Goal: Transaction & Acquisition: Download file/media

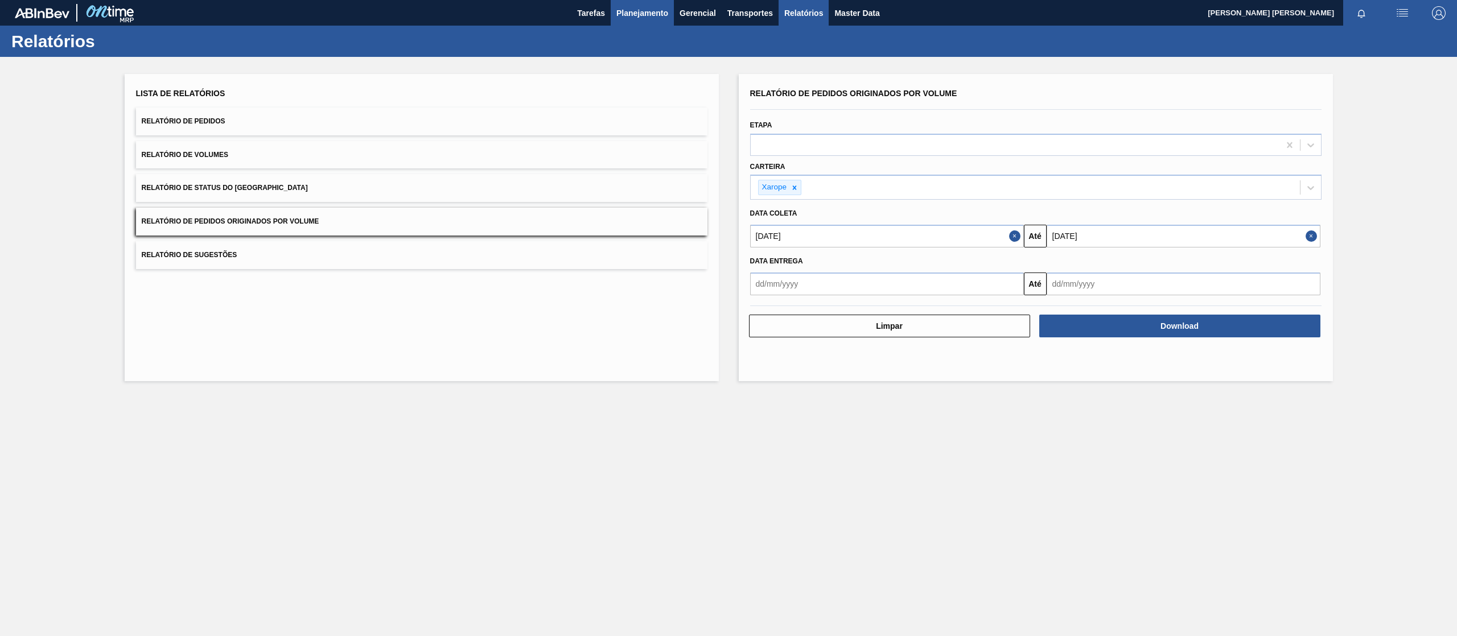
click at [654, 19] on span "Planejamento" at bounding box center [642, 13] width 52 height 14
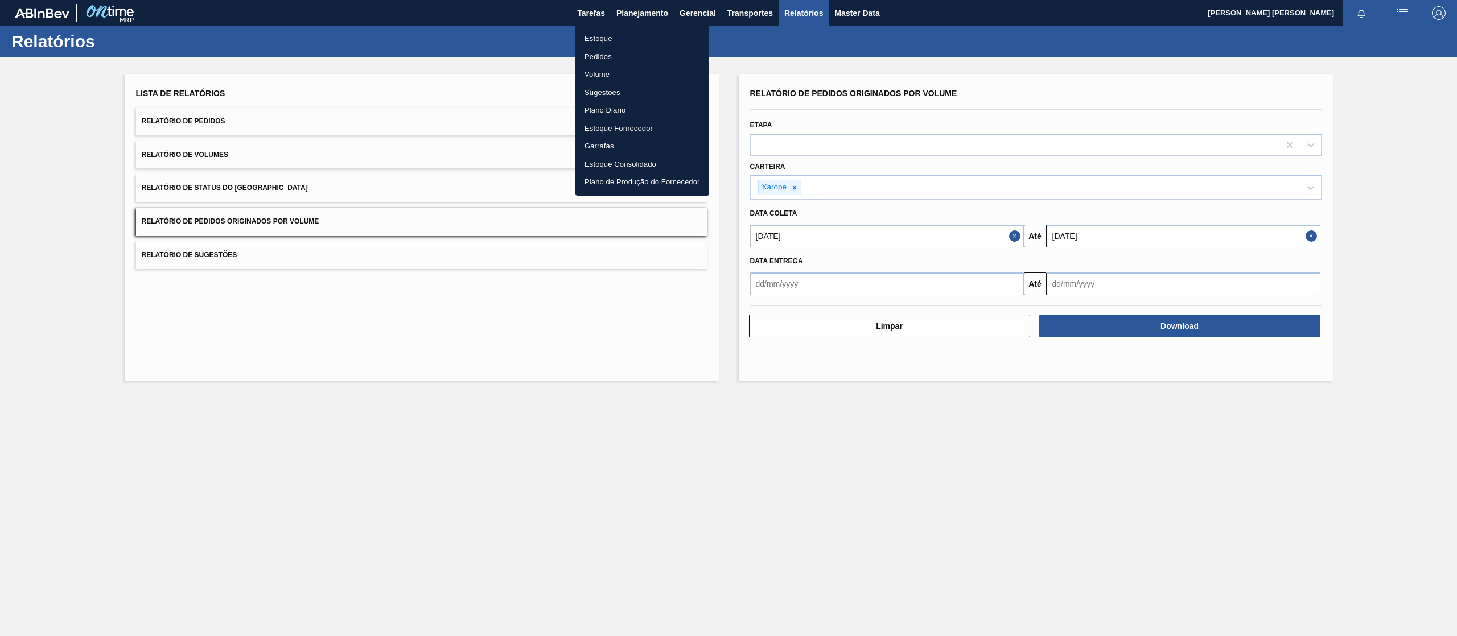
click at [606, 57] on li "Pedidos" at bounding box center [642, 57] width 134 height 18
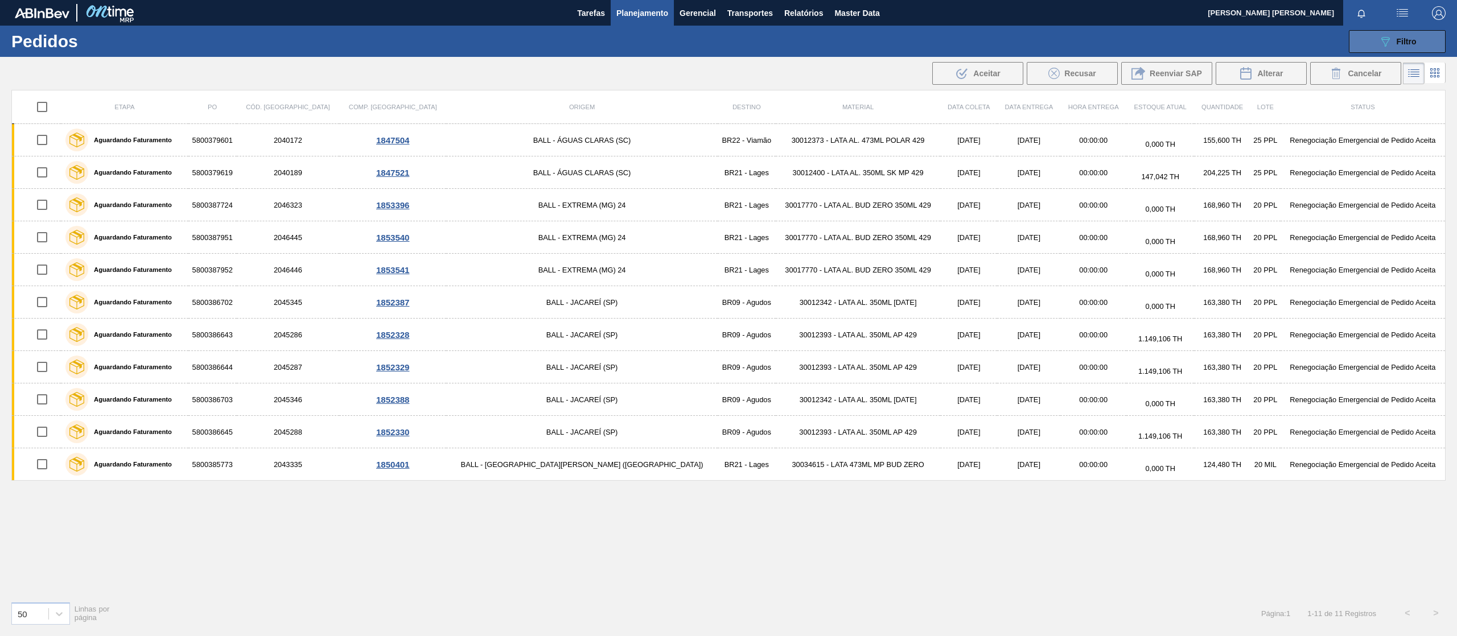
click at [1426, 40] on button "089F7B8B-B2A5-4AFE-B5C0-19BA573D28AC Filtro" at bounding box center [1397, 41] width 97 height 23
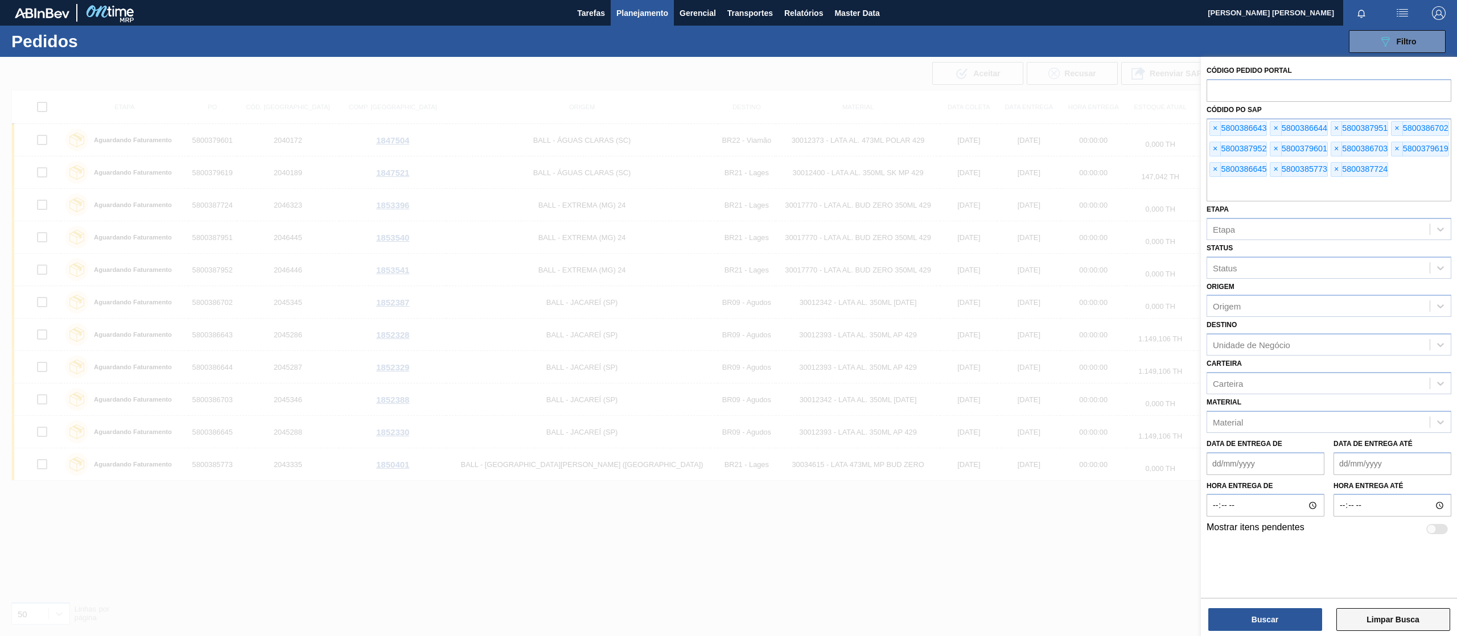
click at [1392, 624] on button "Limpar Busca" at bounding box center [1393, 619] width 114 height 23
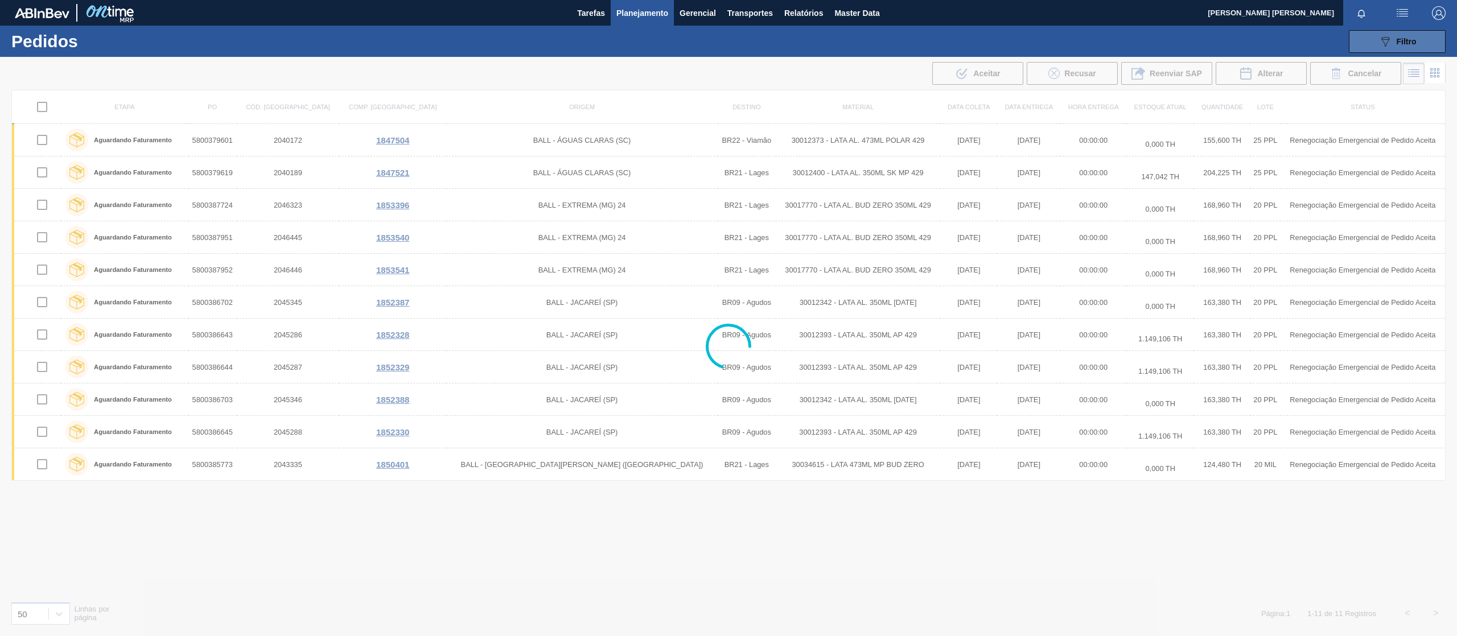
click at [1388, 40] on icon at bounding box center [1385, 42] width 9 height 10
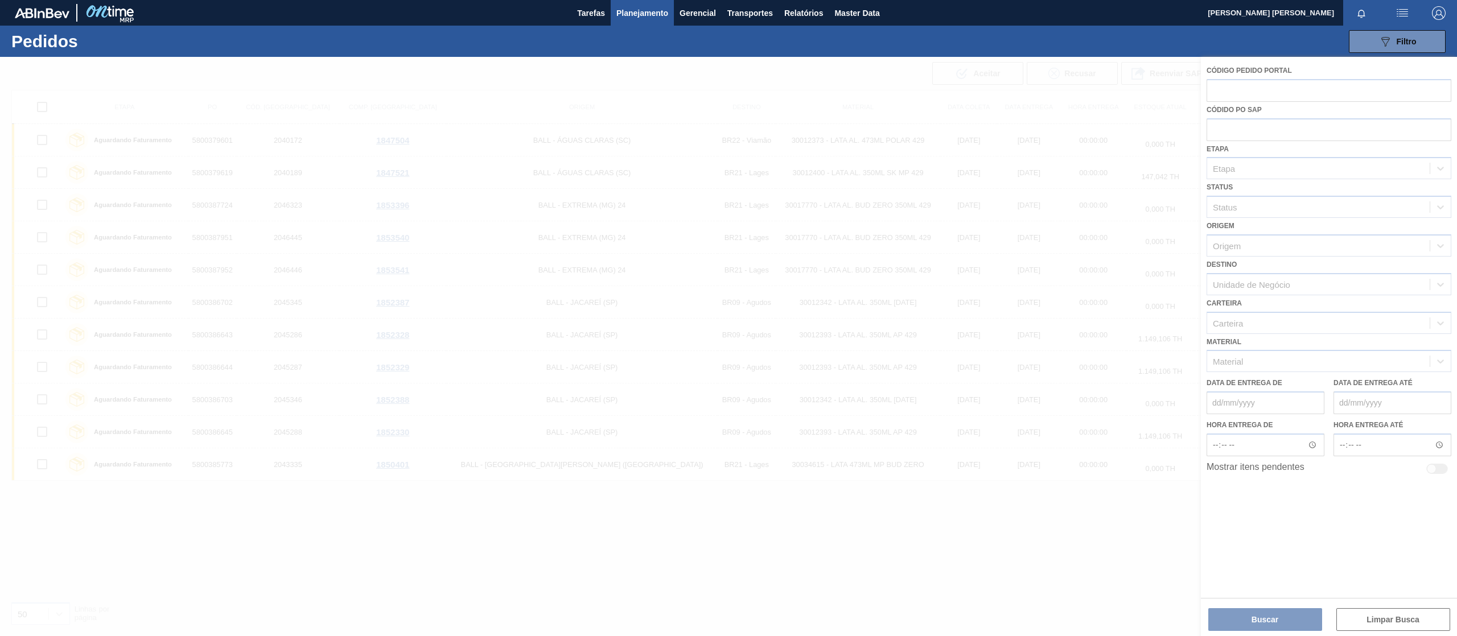
click at [1257, 93] on div at bounding box center [728, 346] width 1457 height 579
click at [1246, 133] on div at bounding box center [728, 346] width 1457 height 579
click at [1246, 135] on div at bounding box center [728, 346] width 1457 height 579
click at [1246, 129] on div at bounding box center [728, 346] width 1457 height 579
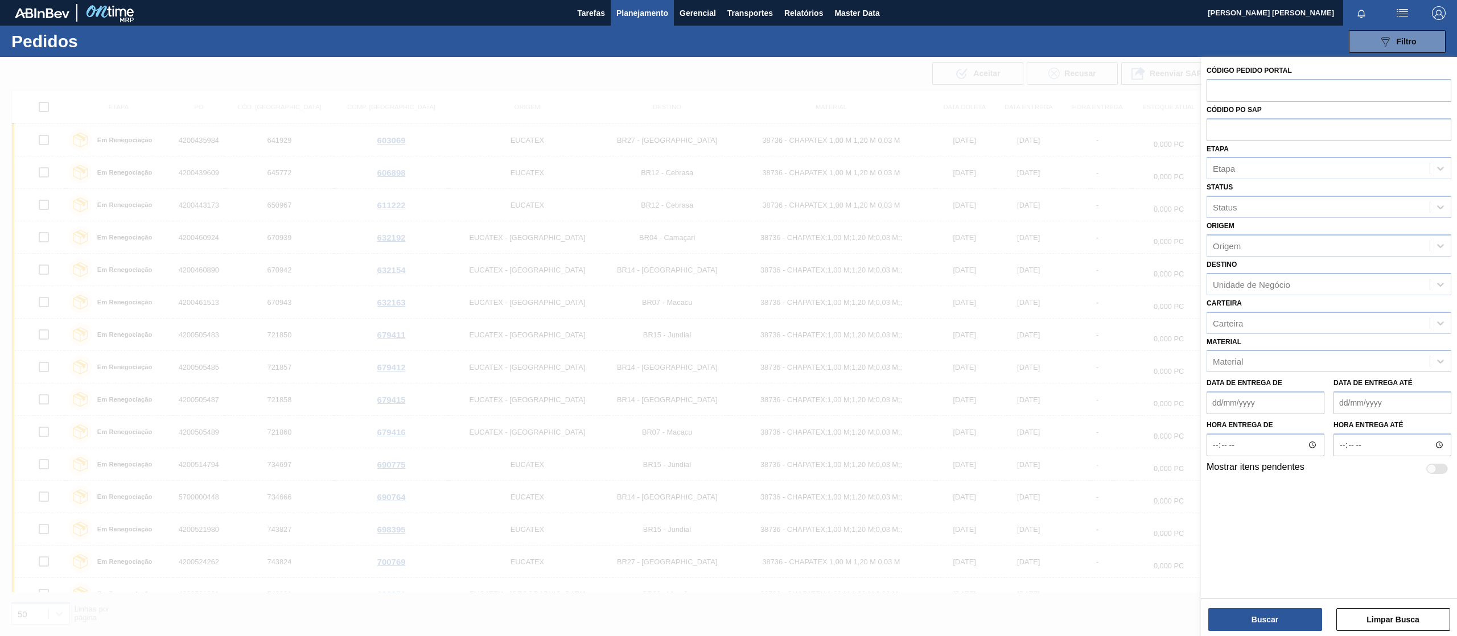
click at [1246, 129] on input "text" at bounding box center [1329, 129] width 245 height 22
paste input "text"
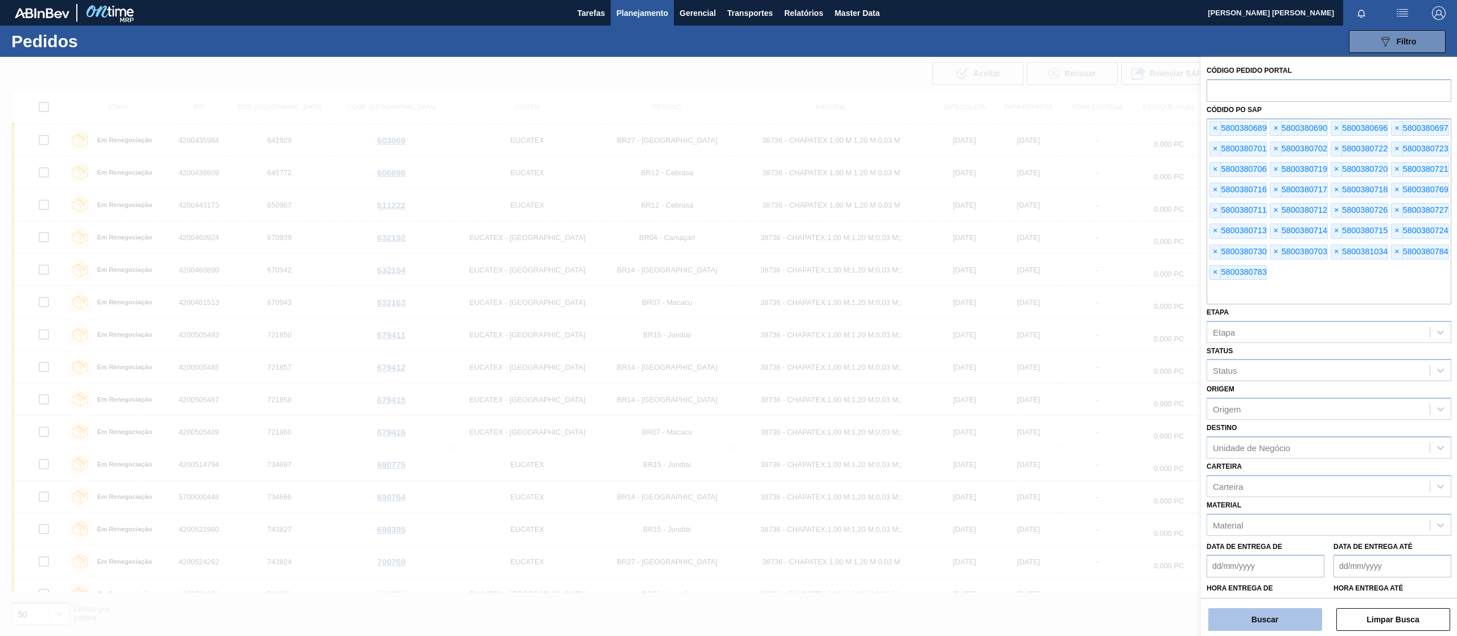
click at [1301, 620] on button "Buscar" at bounding box center [1265, 619] width 114 height 23
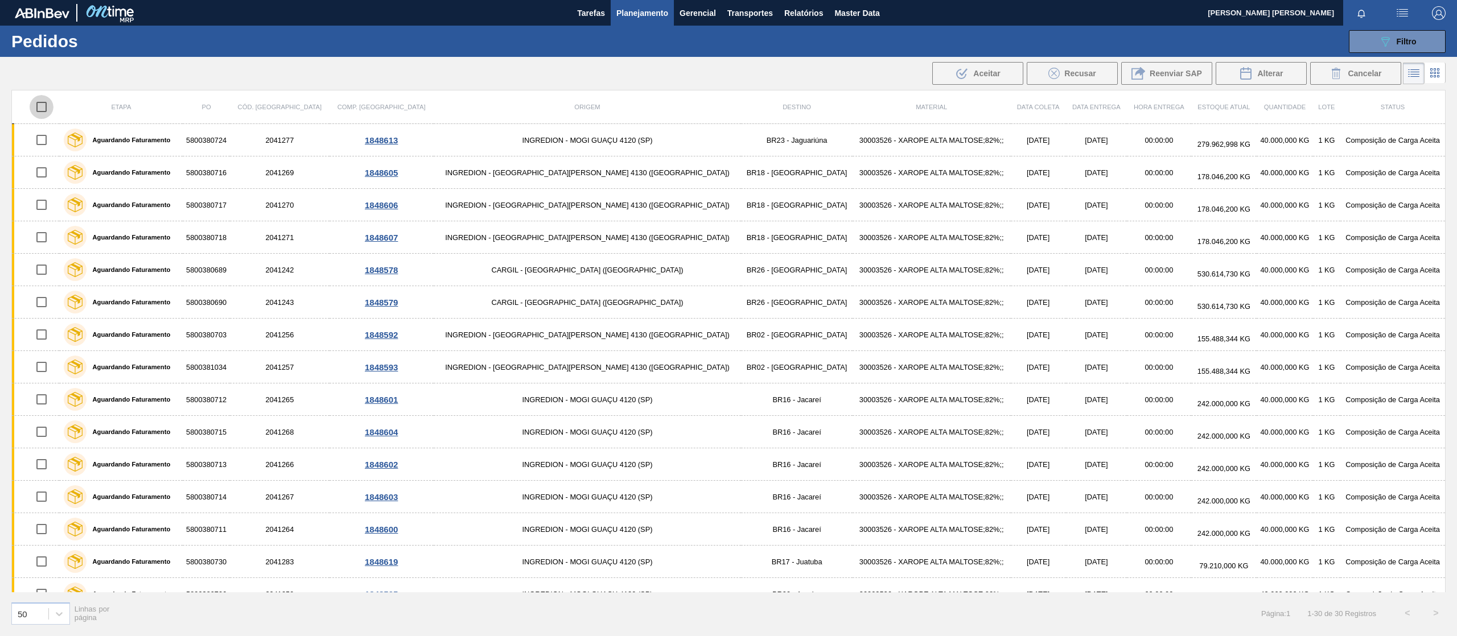
click at [53, 107] on input "checkbox" at bounding box center [42, 107] width 24 height 24
checkbox input "true"
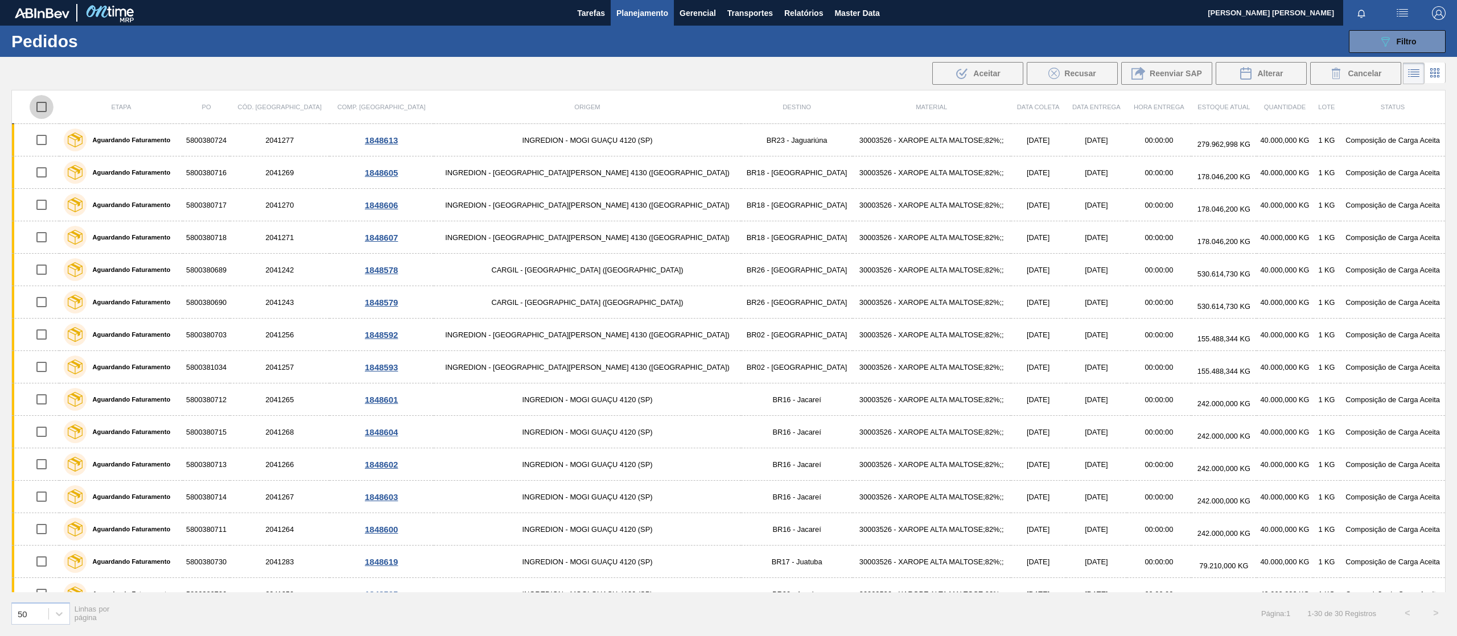
checkbox input "true"
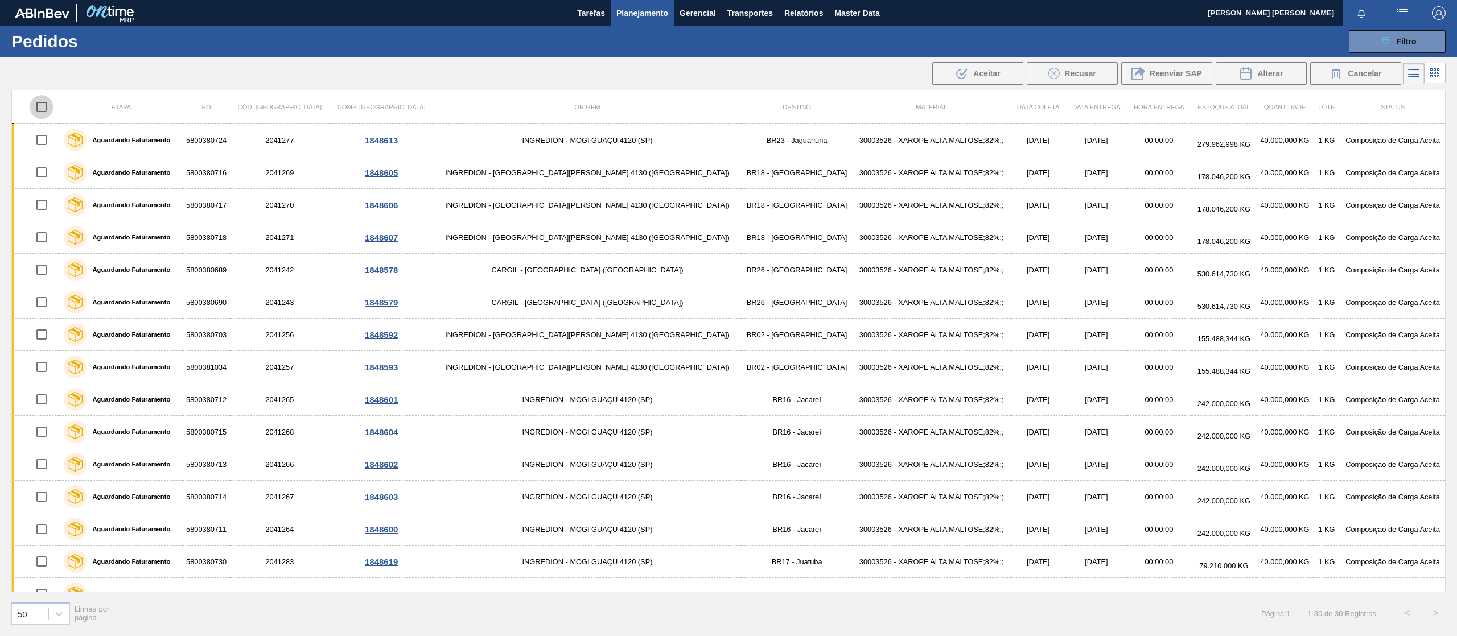
checkbox input "true"
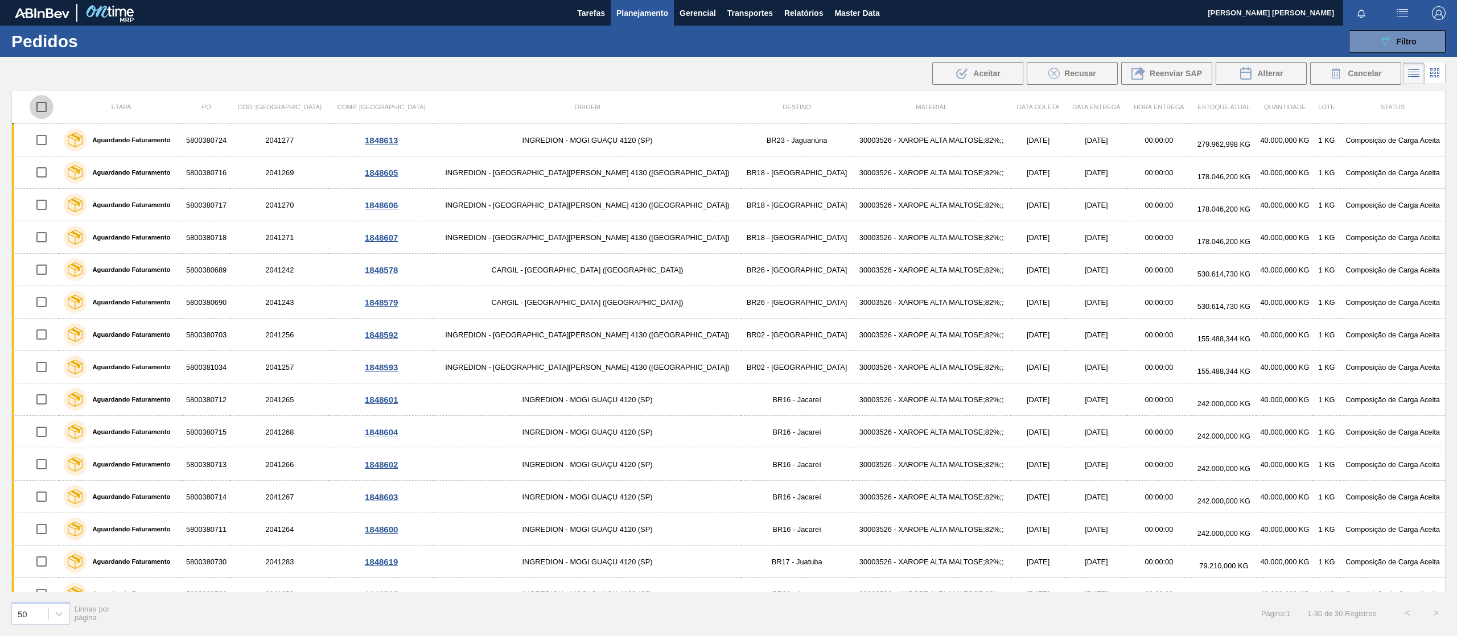
checkbox input "true"
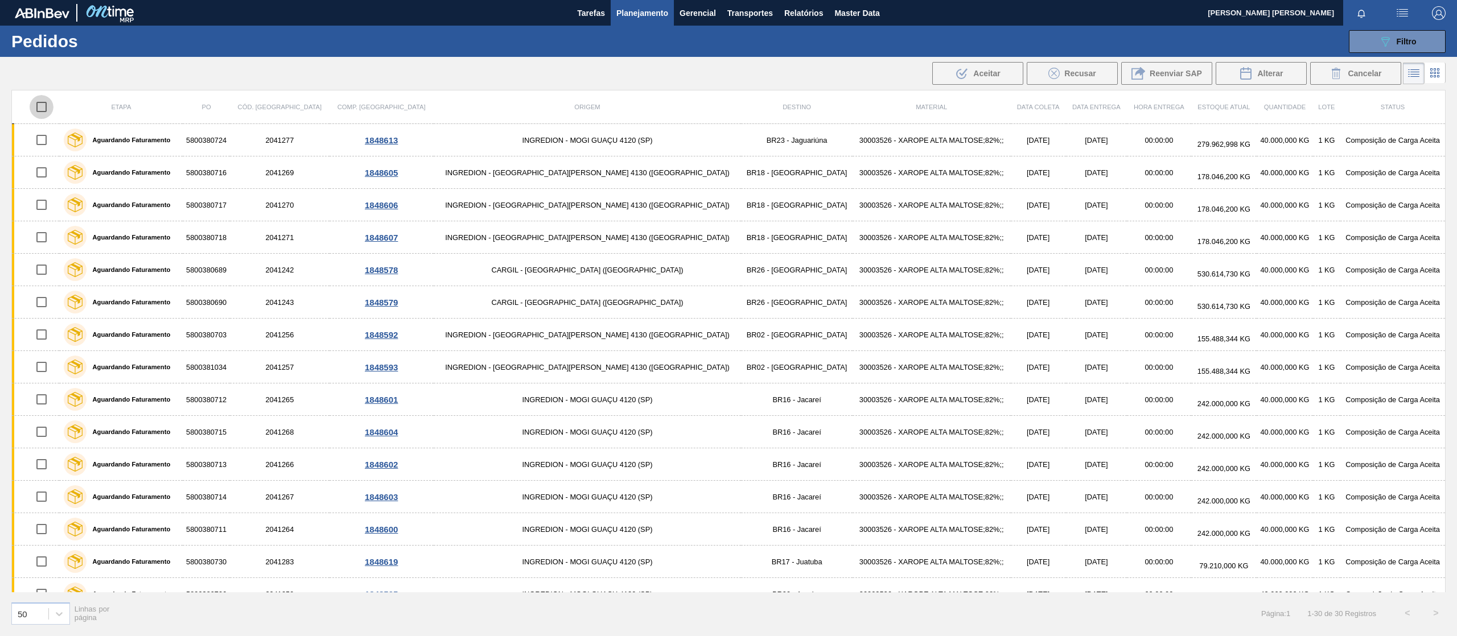
checkbox input "true"
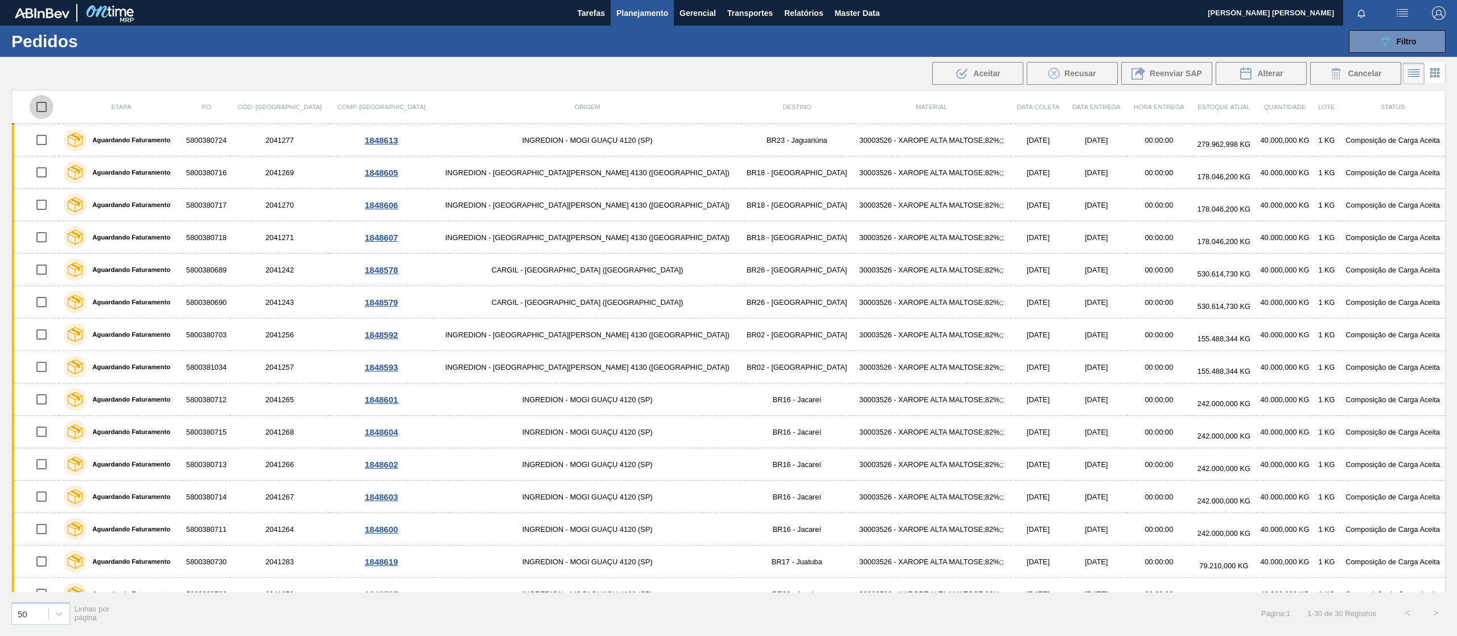
checkbox input "true"
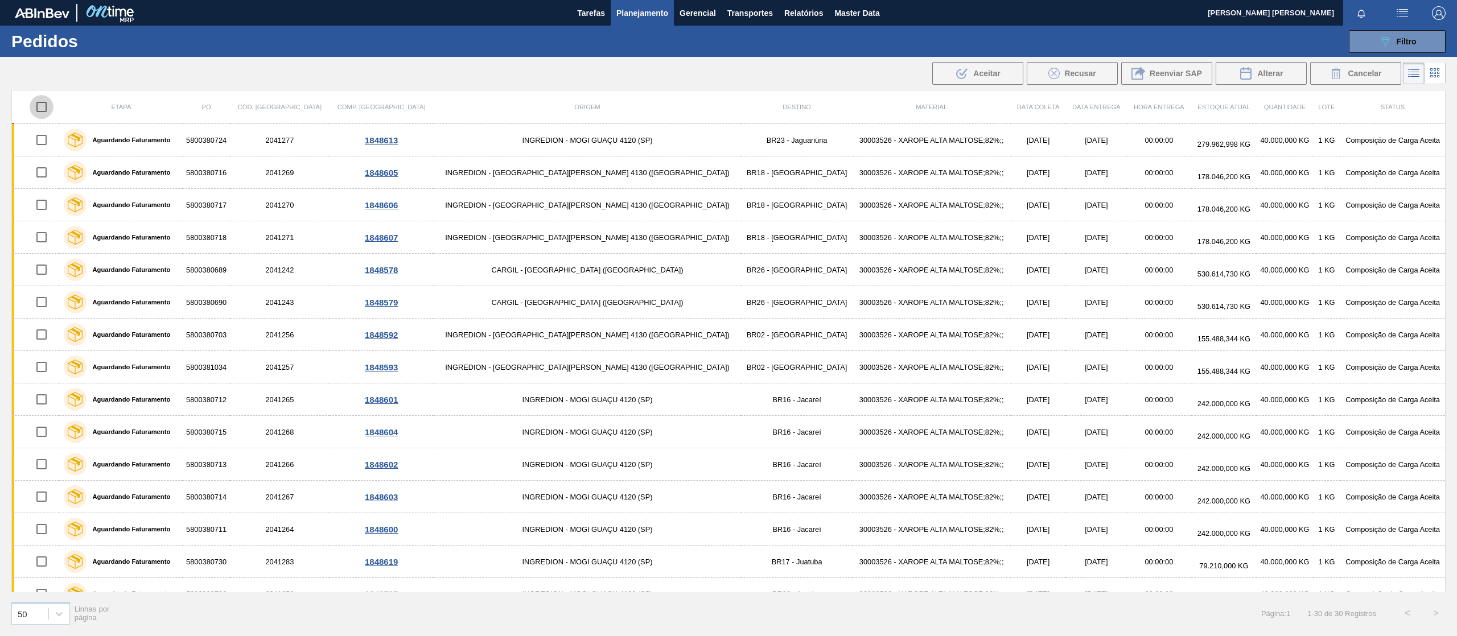
checkbox input "true"
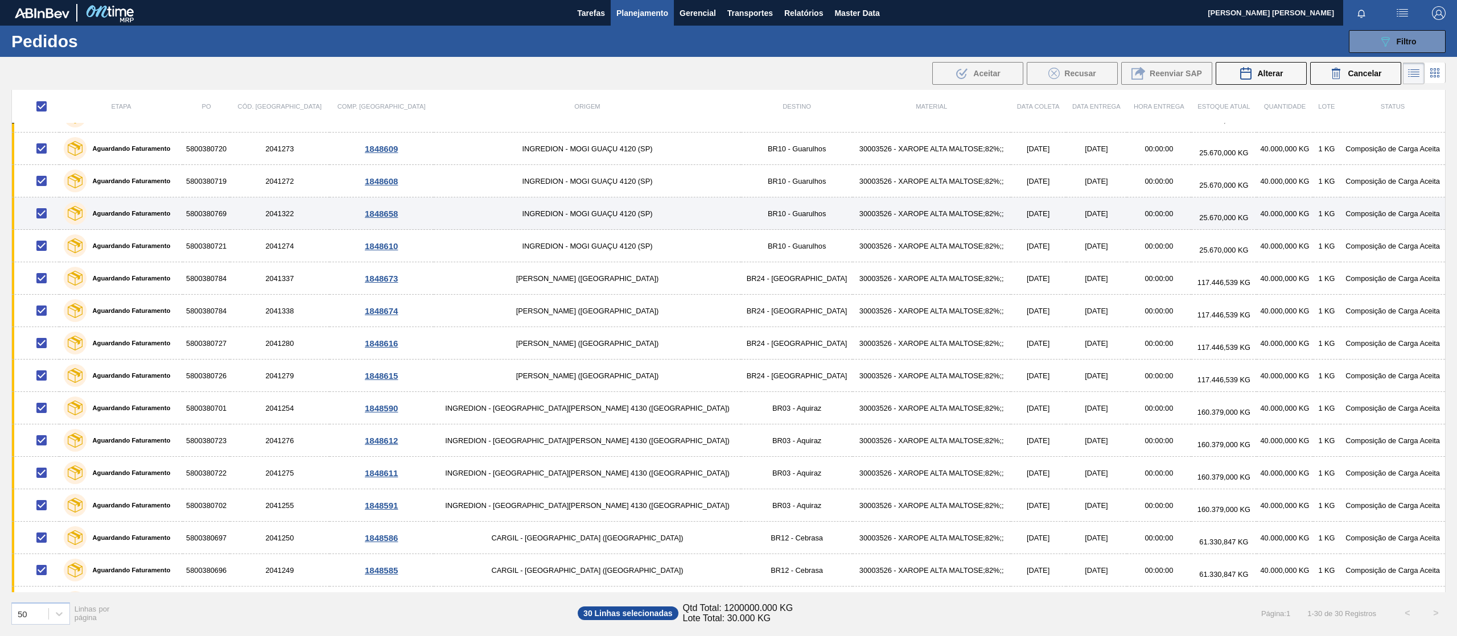
scroll to position [511, 0]
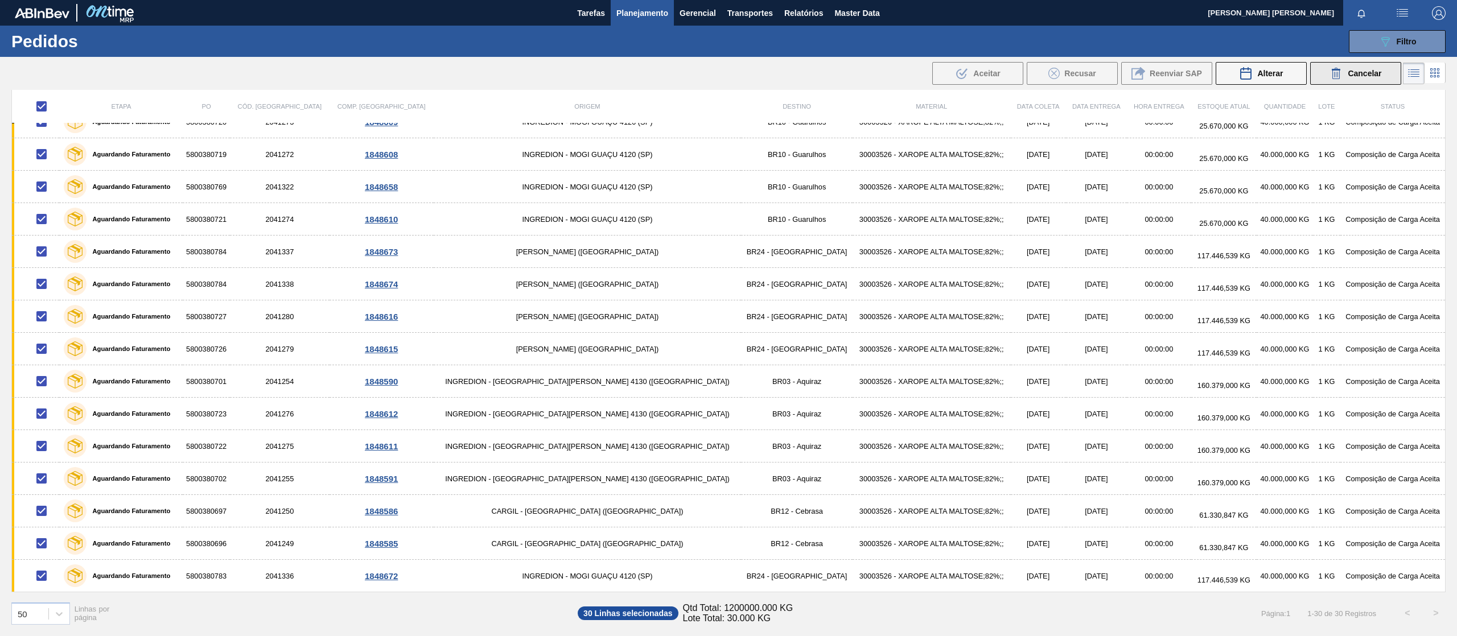
click at [1330, 75] on icon at bounding box center [1337, 74] width 14 height 14
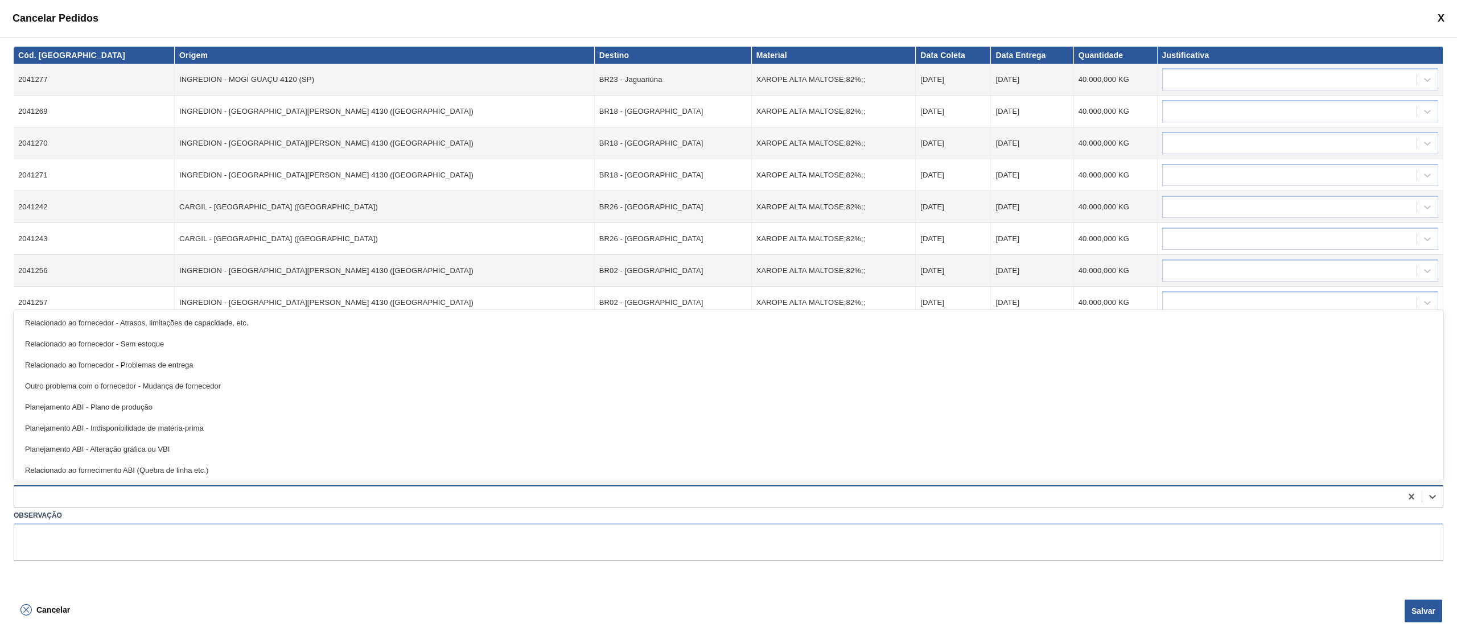
click at [203, 495] on div at bounding box center [707, 496] width 1387 height 17
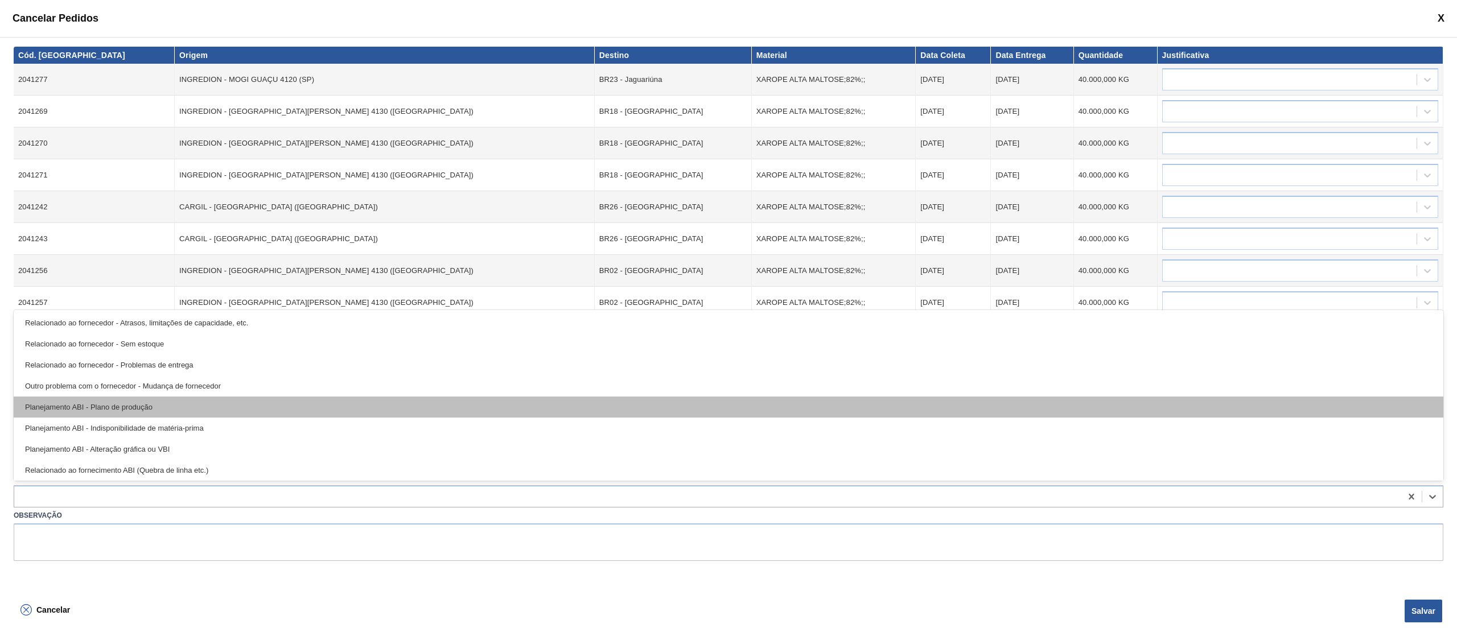
scroll to position [213, 0]
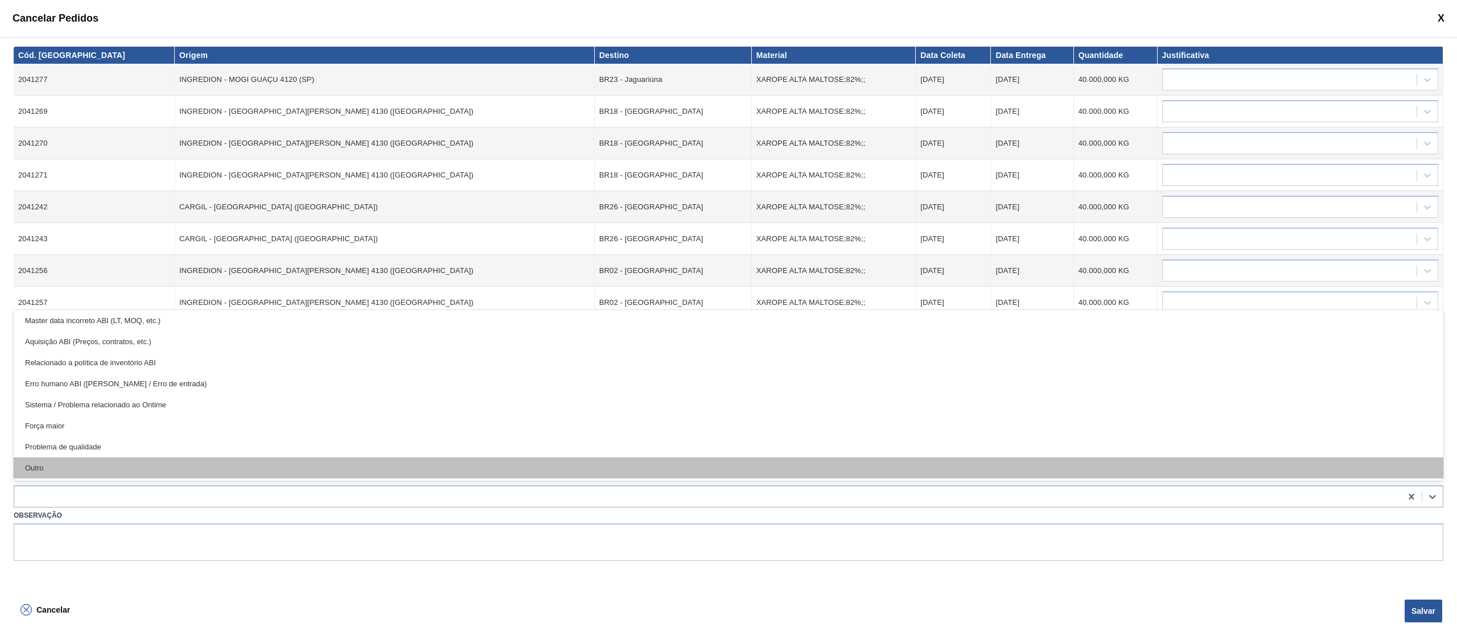
click at [139, 468] on div "Outro" at bounding box center [729, 468] width 1430 height 21
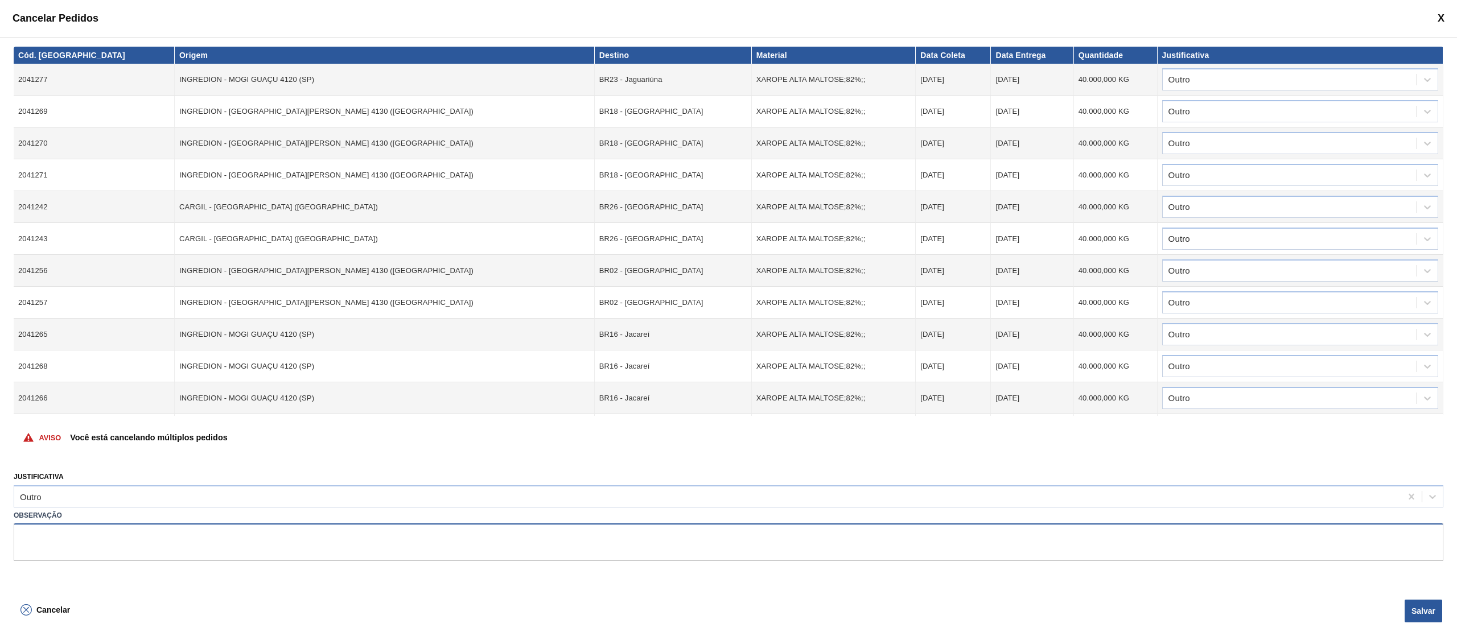
click at [94, 544] on textarea at bounding box center [729, 543] width 1430 height 38
type textarea "Subida de volume errado no portal"
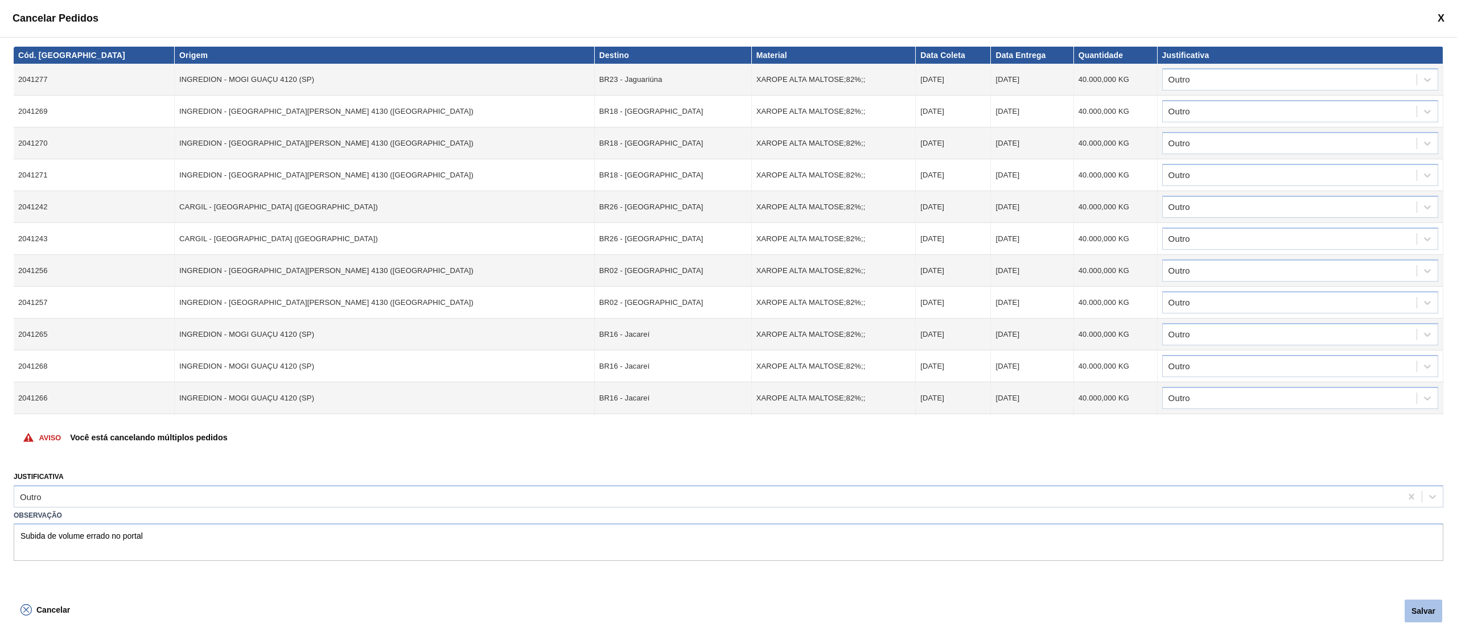
click at [1426, 606] on button "Salvar" at bounding box center [1424, 611] width 38 height 23
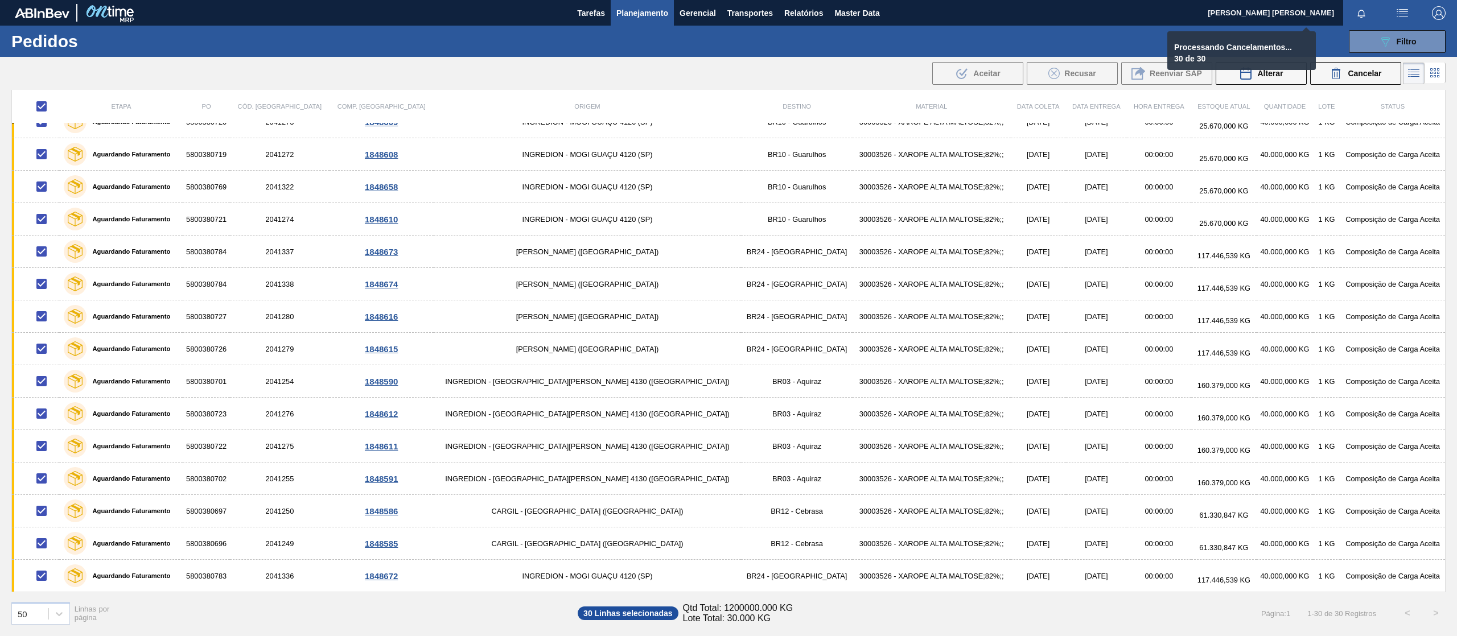
checkbox input "false"
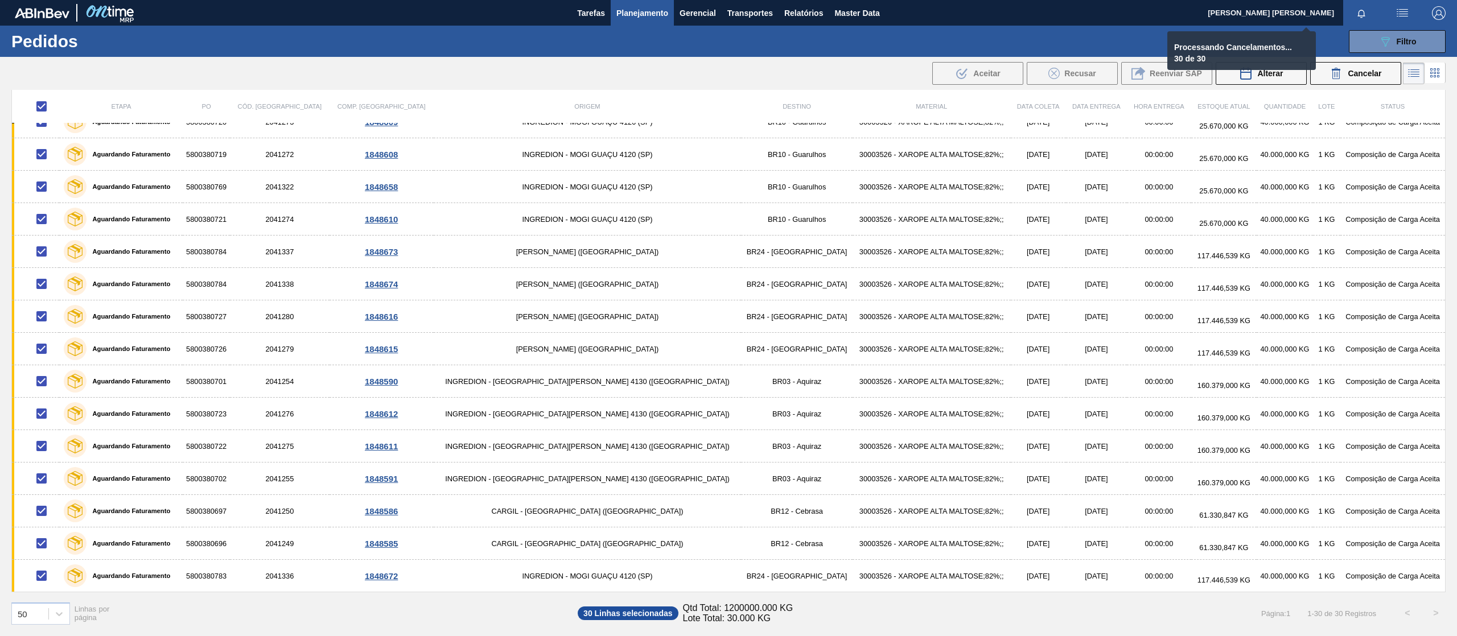
checkbox input "false"
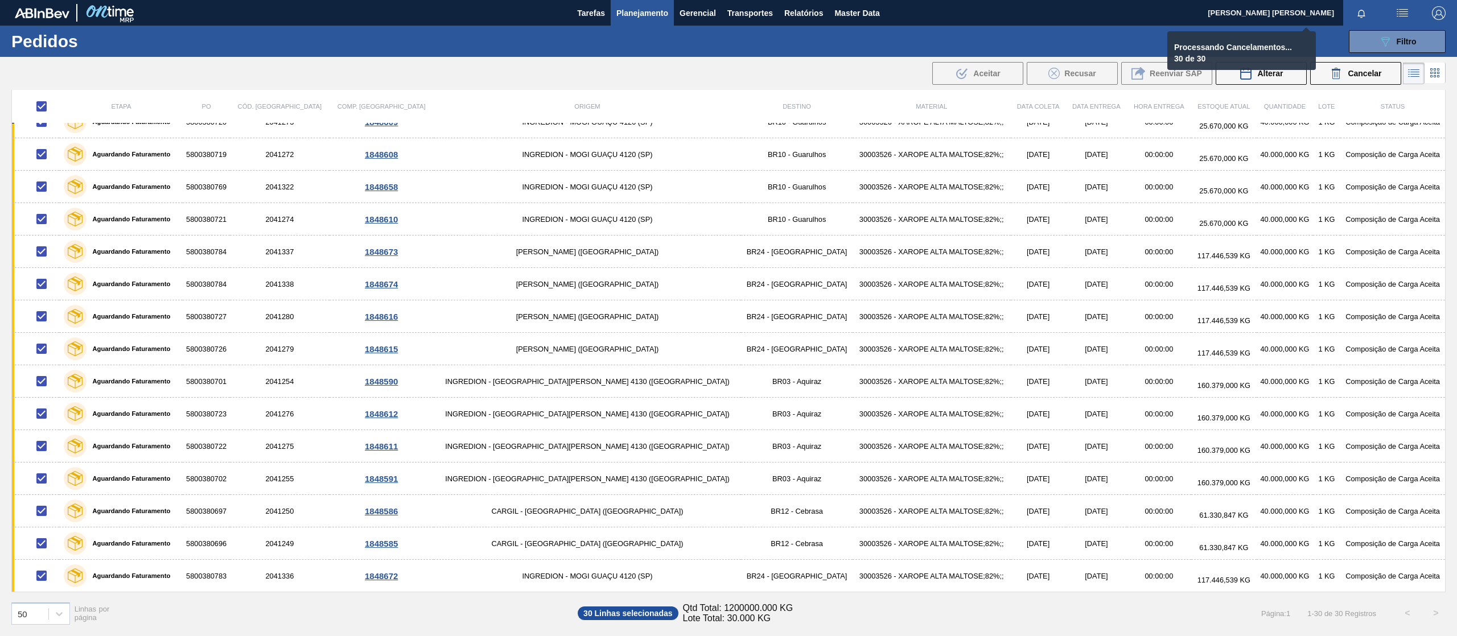
checkbox input "false"
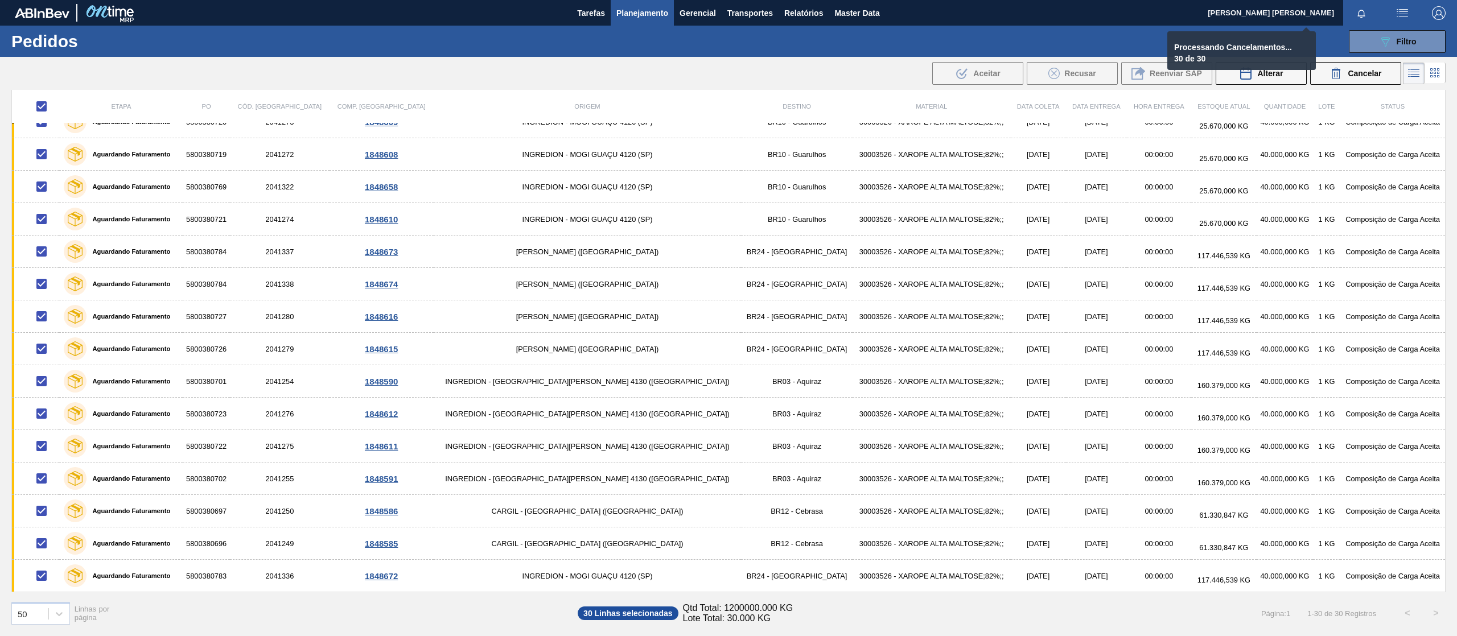
checkbox input "false"
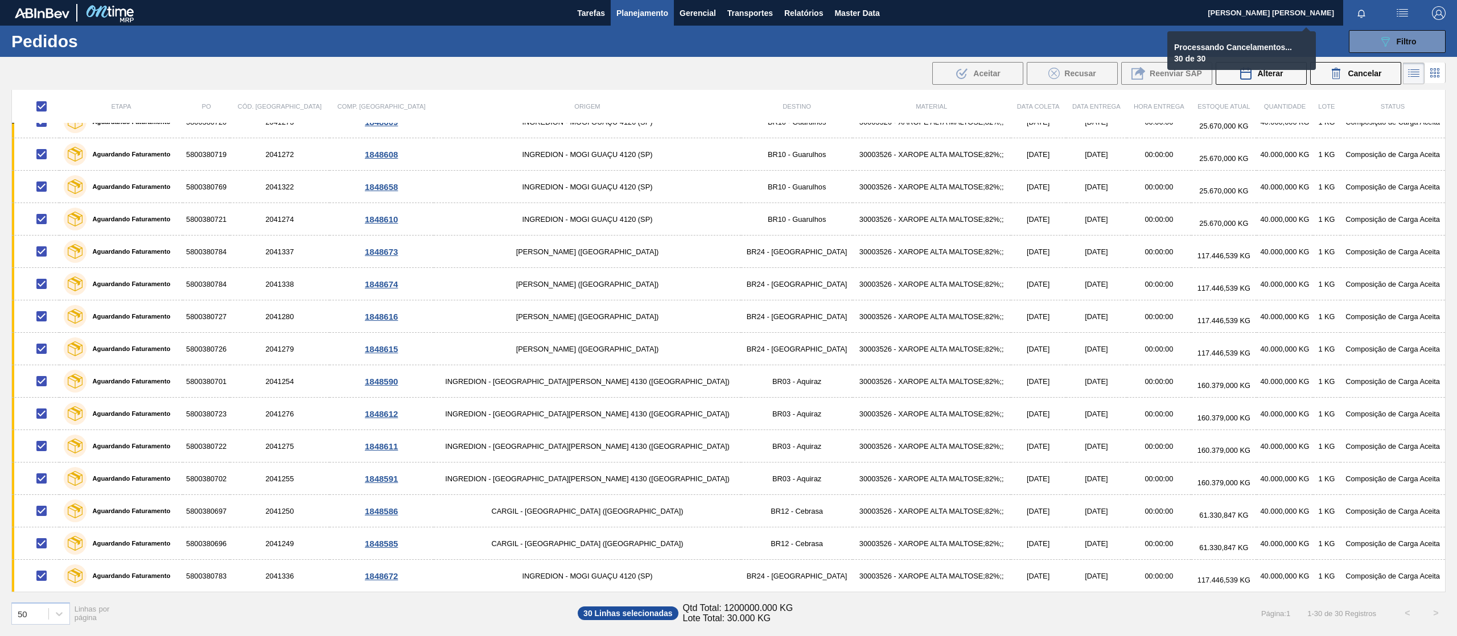
checkbox input "false"
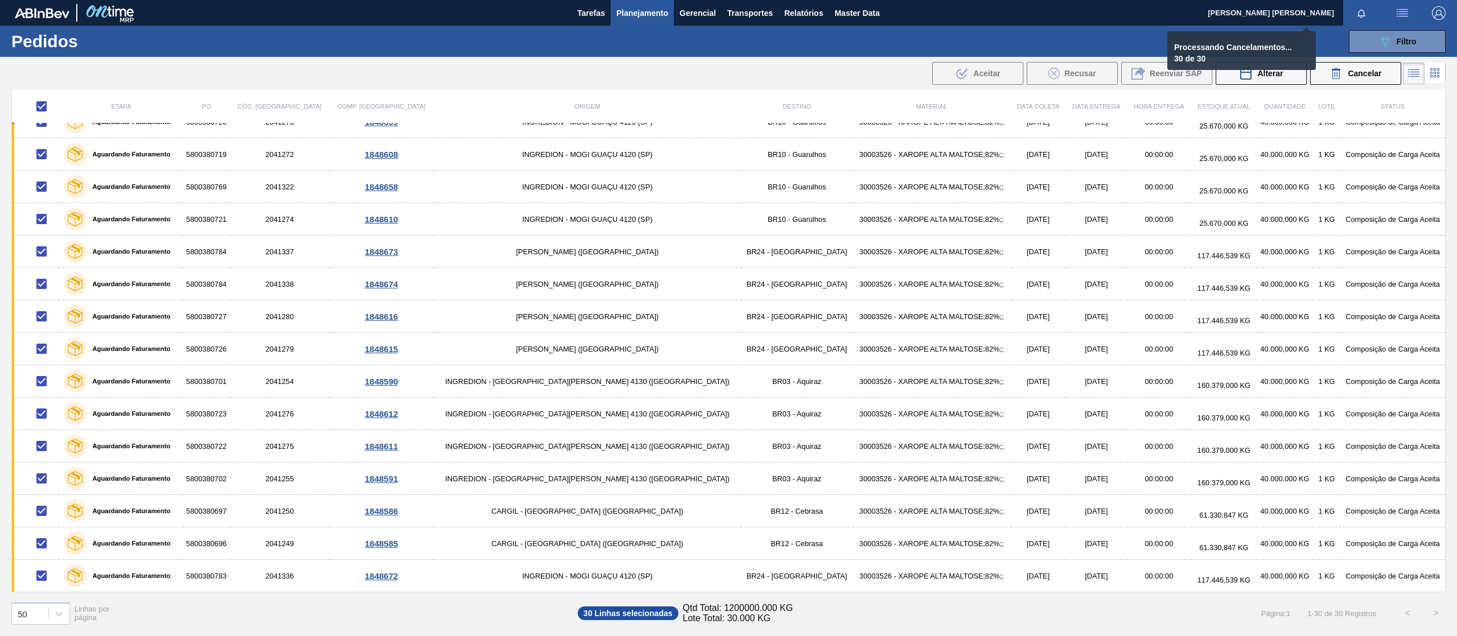
checkbox input "false"
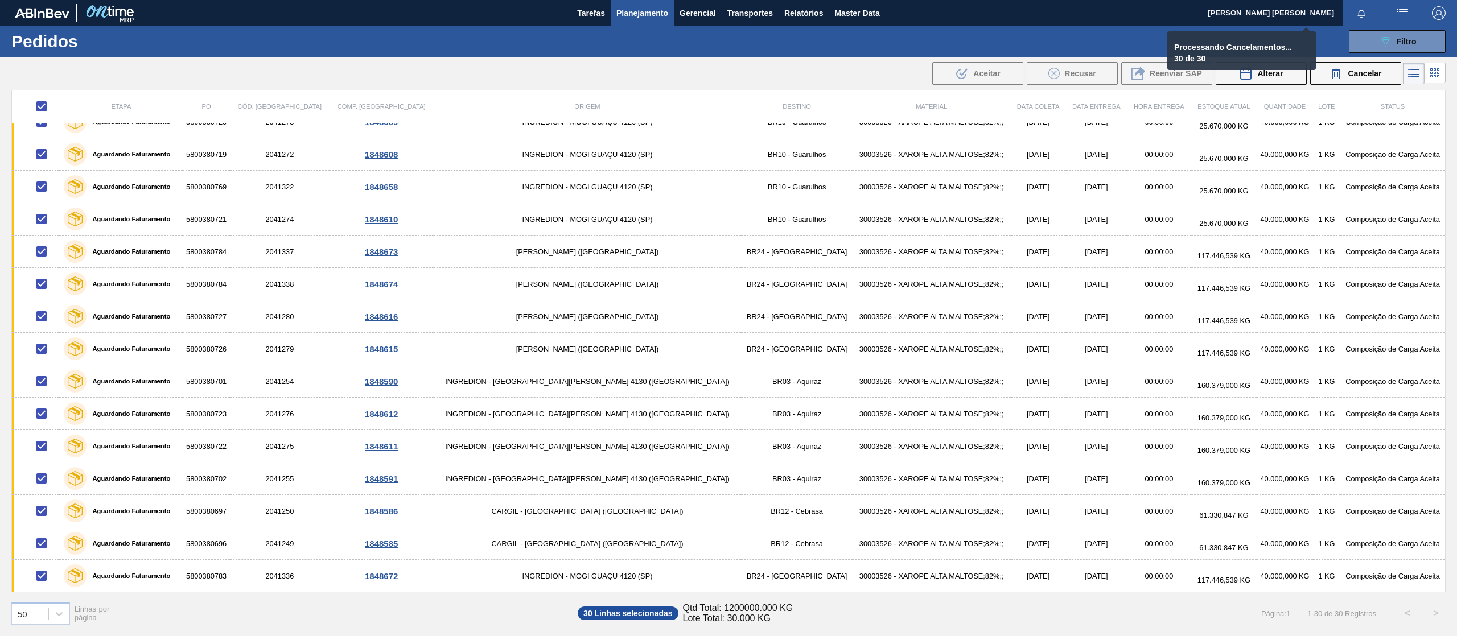
checkbox input "false"
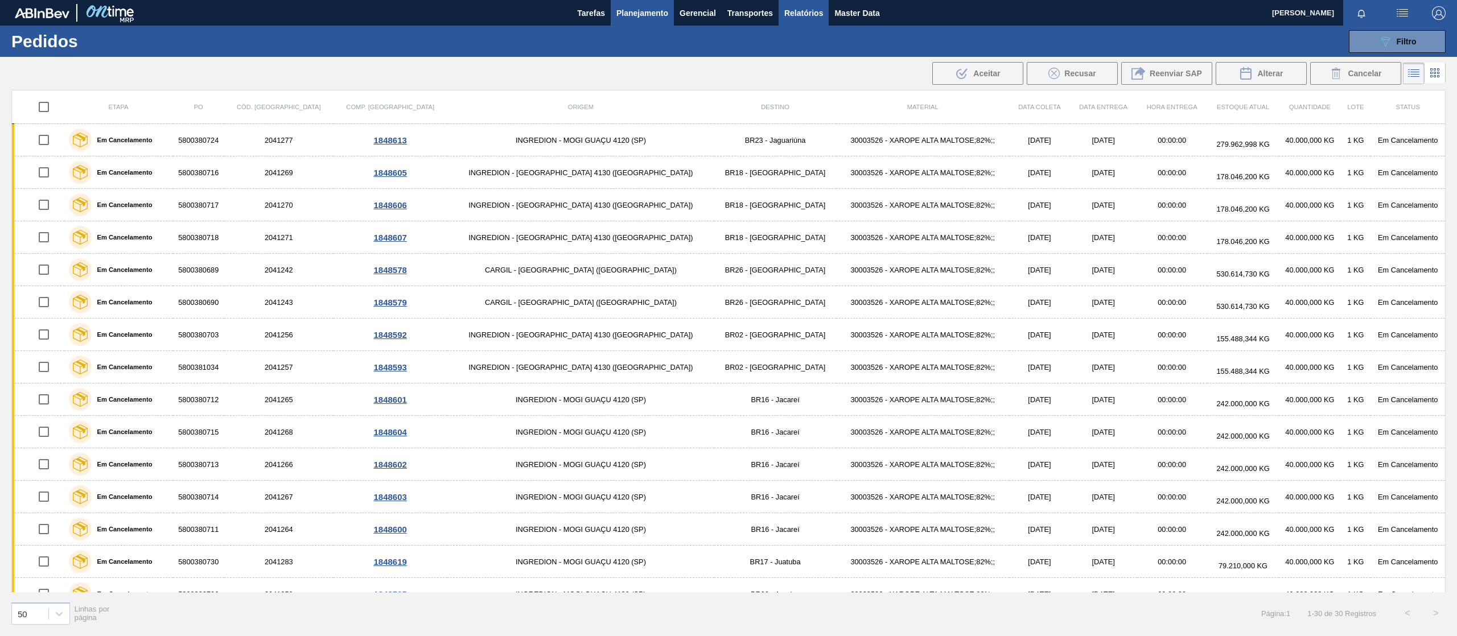
click at [800, 22] on button "Relatórios" at bounding box center [804, 13] width 50 height 26
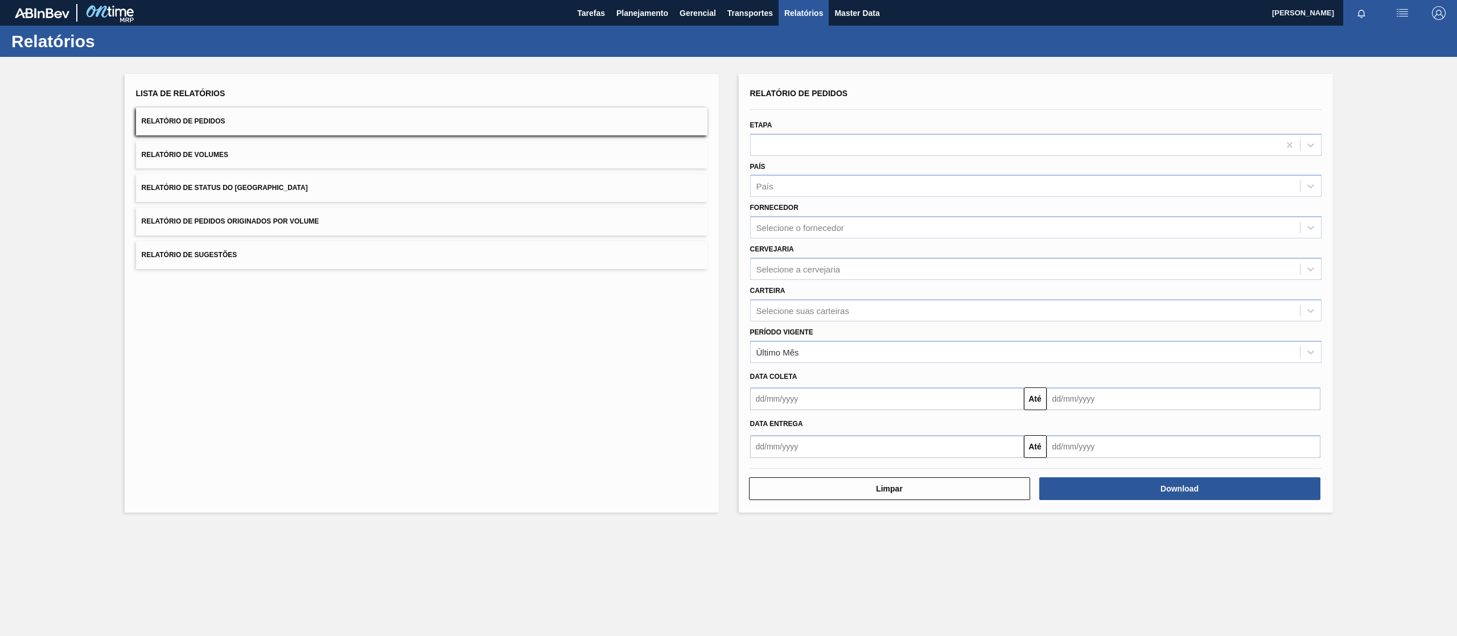
click at [431, 220] on button "Relatório de Pedidos Originados por Volume" at bounding box center [421, 222] width 571 height 28
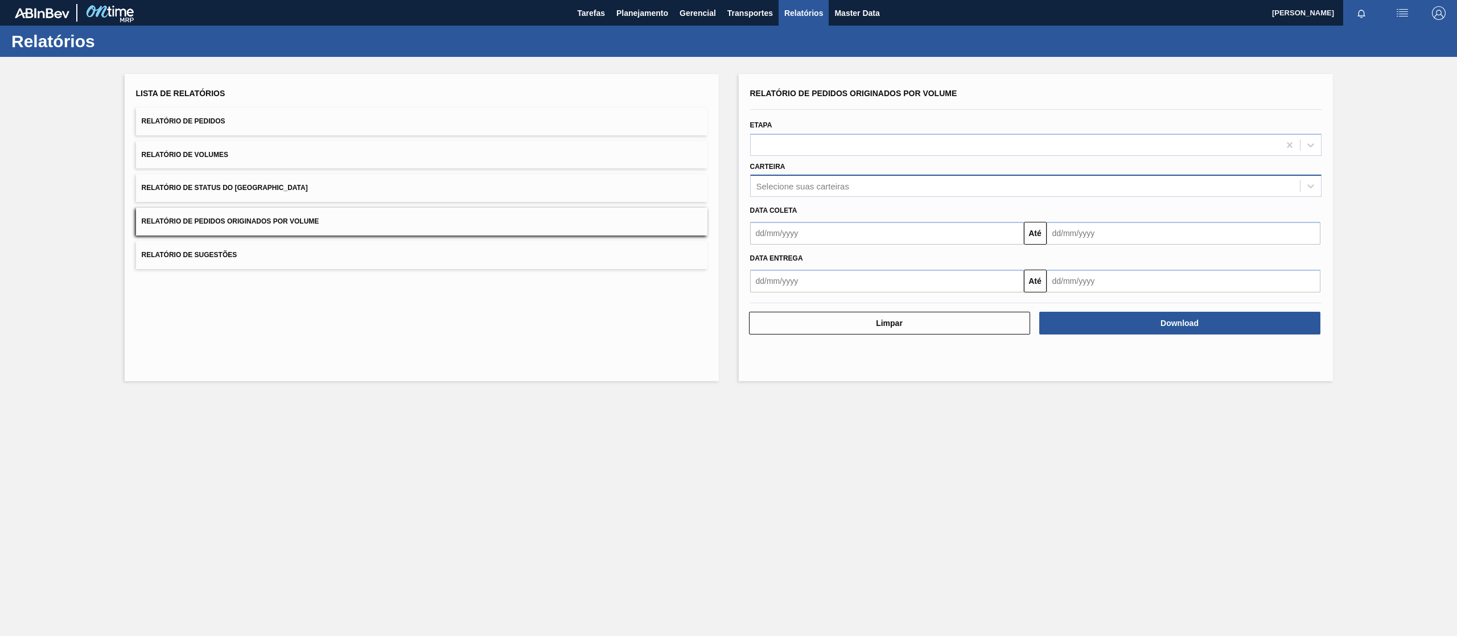
click at [832, 188] on div "Selecione suas carteiras" at bounding box center [802, 187] width 93 height 10
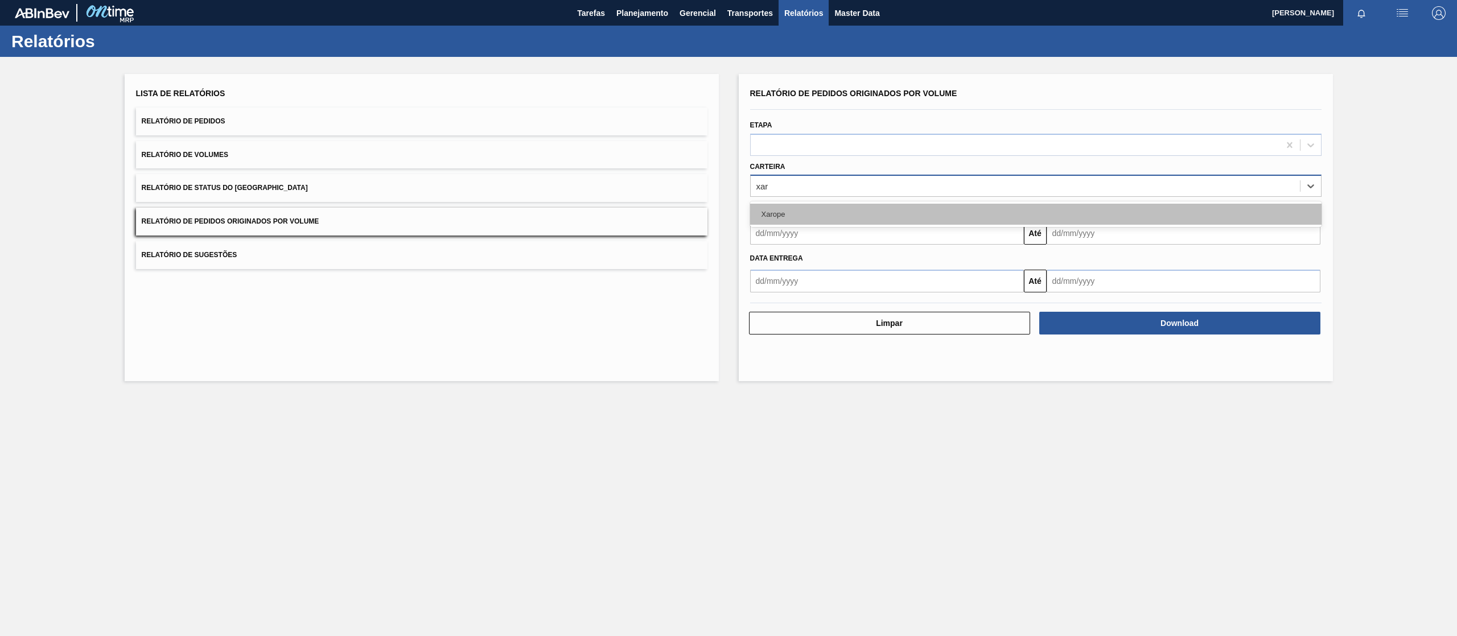
type input "xaro"
click at [842, 211] on div "Xarope" at bounding box center [1035, 214] width 571 height 21
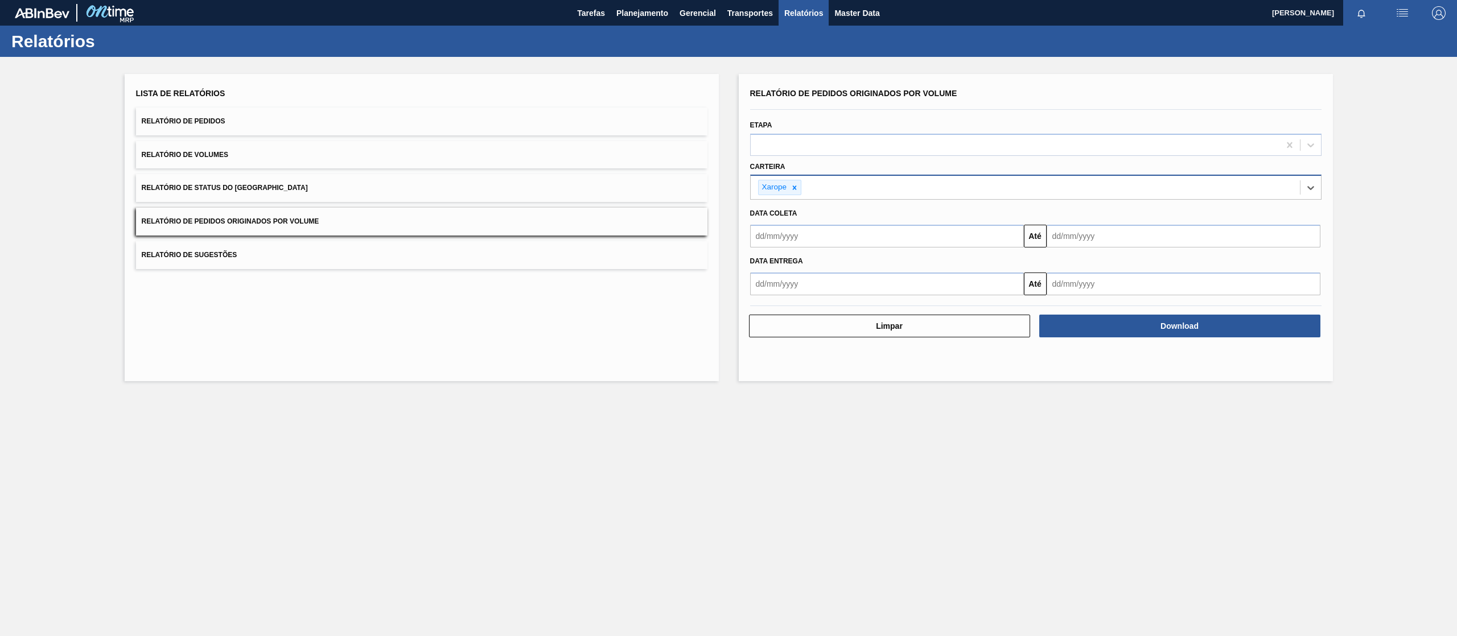
click at [822, 245] on input "text" at bounding box center [887, 236] width 274 height 23
click at [814, 299] on div "1" at bounding box center [818, 300] width 15 height 15
type input "[DATE]"
click at [1166, 248] on div "Data Entrega Até" at bounding box center [1036, 272] width 581 height 48
click at [1153, 241] on input "text" at bounding box center [1184, 236] width 274 height 23
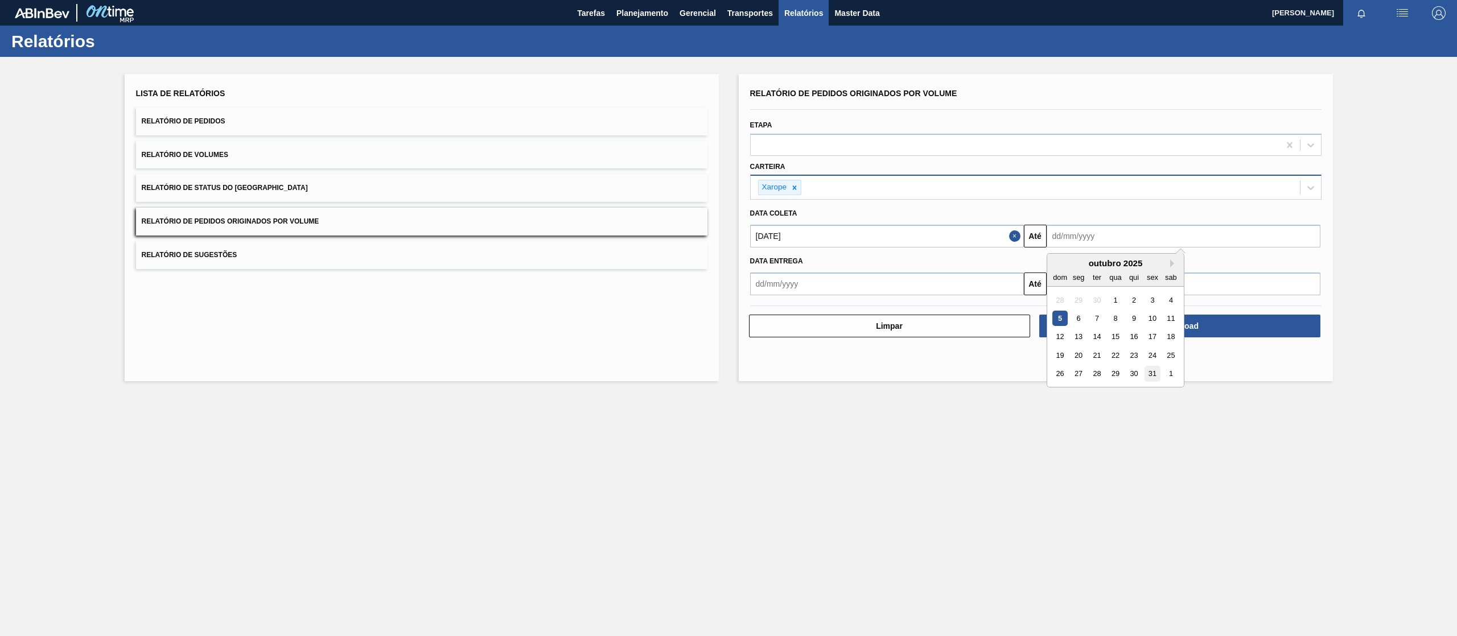
click at [1153, 375] on div "31" at bounding box center [1152, 374] width 15 height 15
type input "[DATE]"
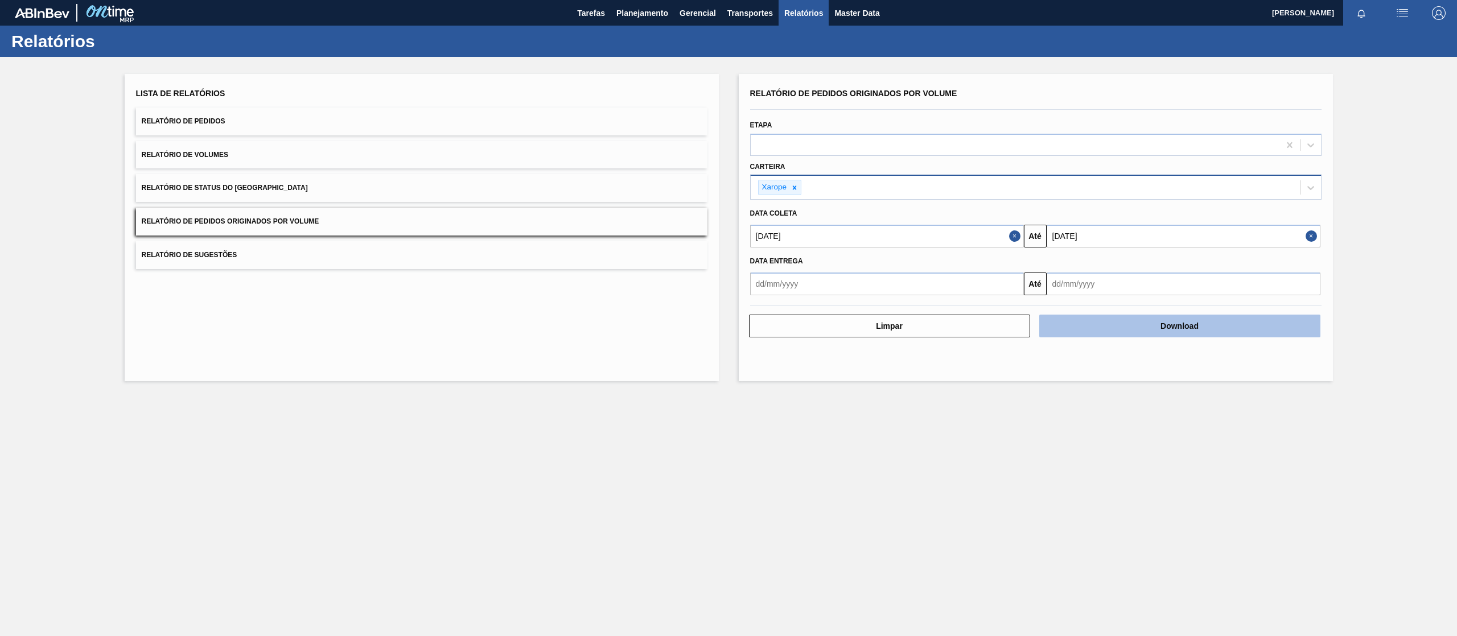
click at [1157, 323] on button "Download" at bounding box center [1179, 326] width 281 height 23
click at [1433, 90] on div "Lista de Relatórios Relatório de Pedidos Relatório de Volumes Relatório de Stat…" at bounding box center [728, 226] width 1457 height 339
click at [1132, 323] on button "Download" at bounding box center [1179, 326] width 281 height 23
click at [793, 188] on icon at bounding box center [795, 188] width 4 height 4
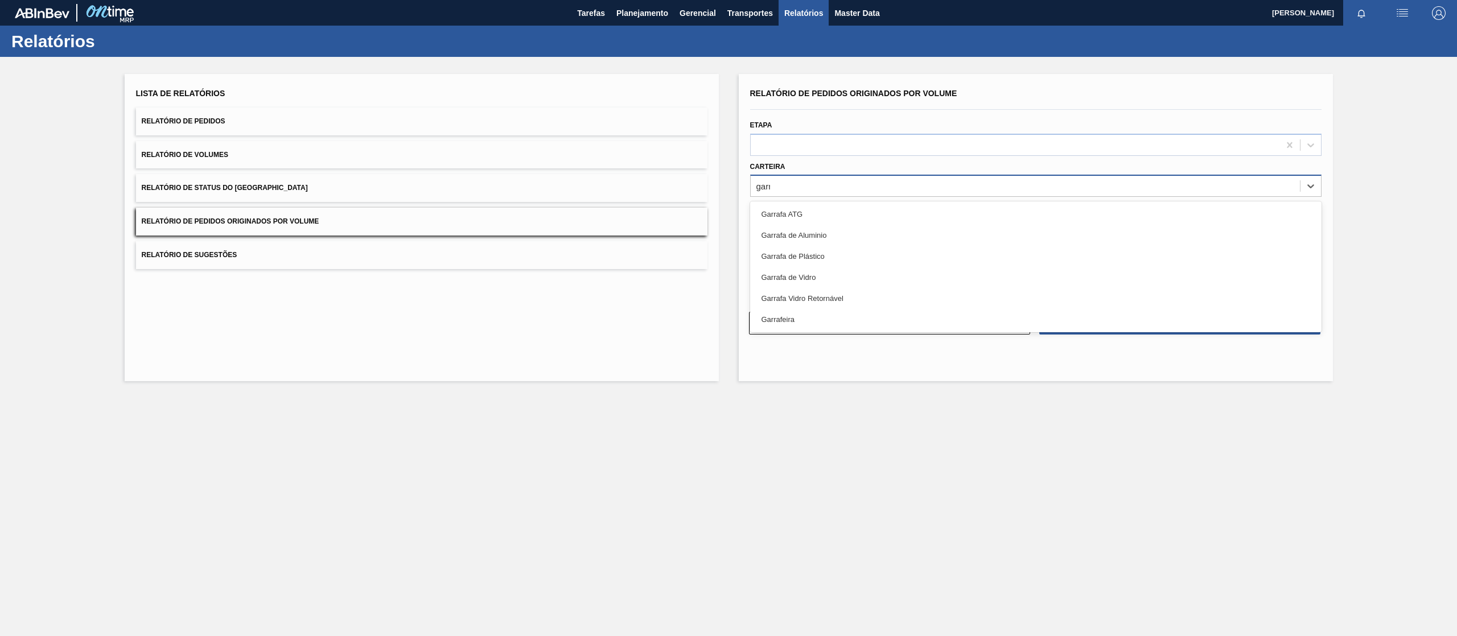
type input "garra"
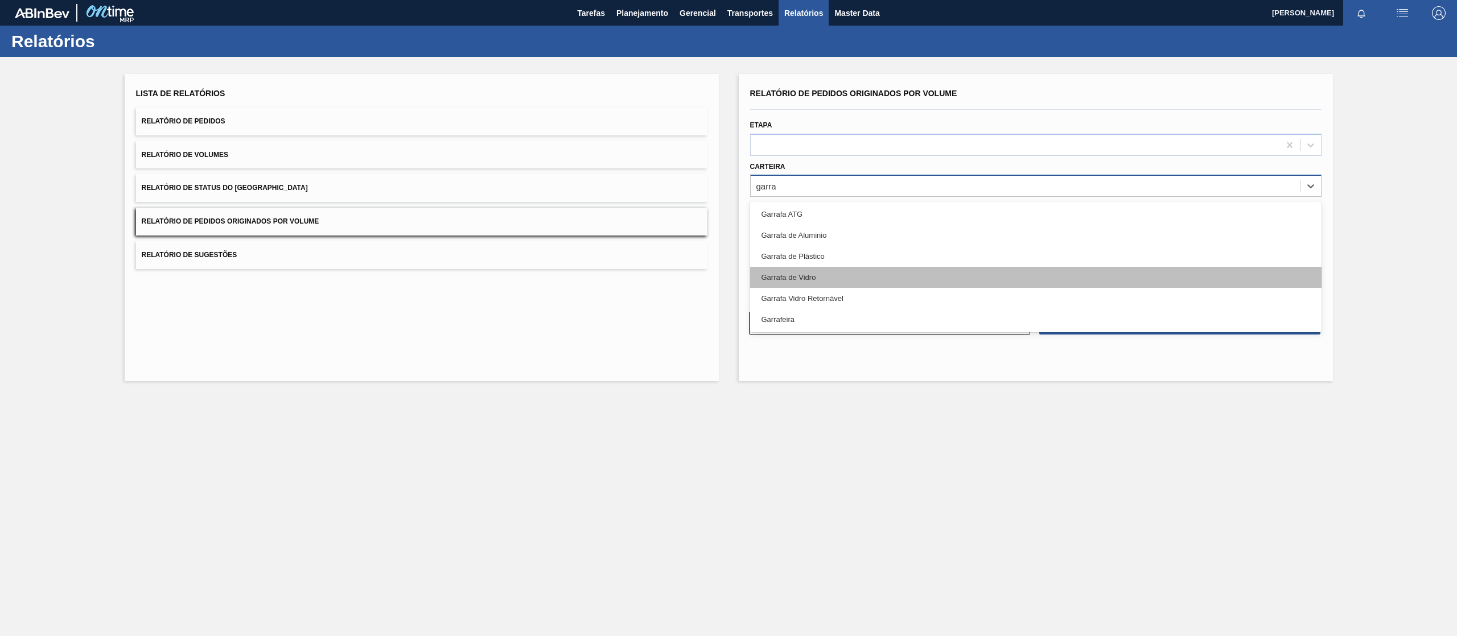
click at [786, 280] on div "Garrafa de Vidro" at bounding box center [1035, 277] width 571 height 21
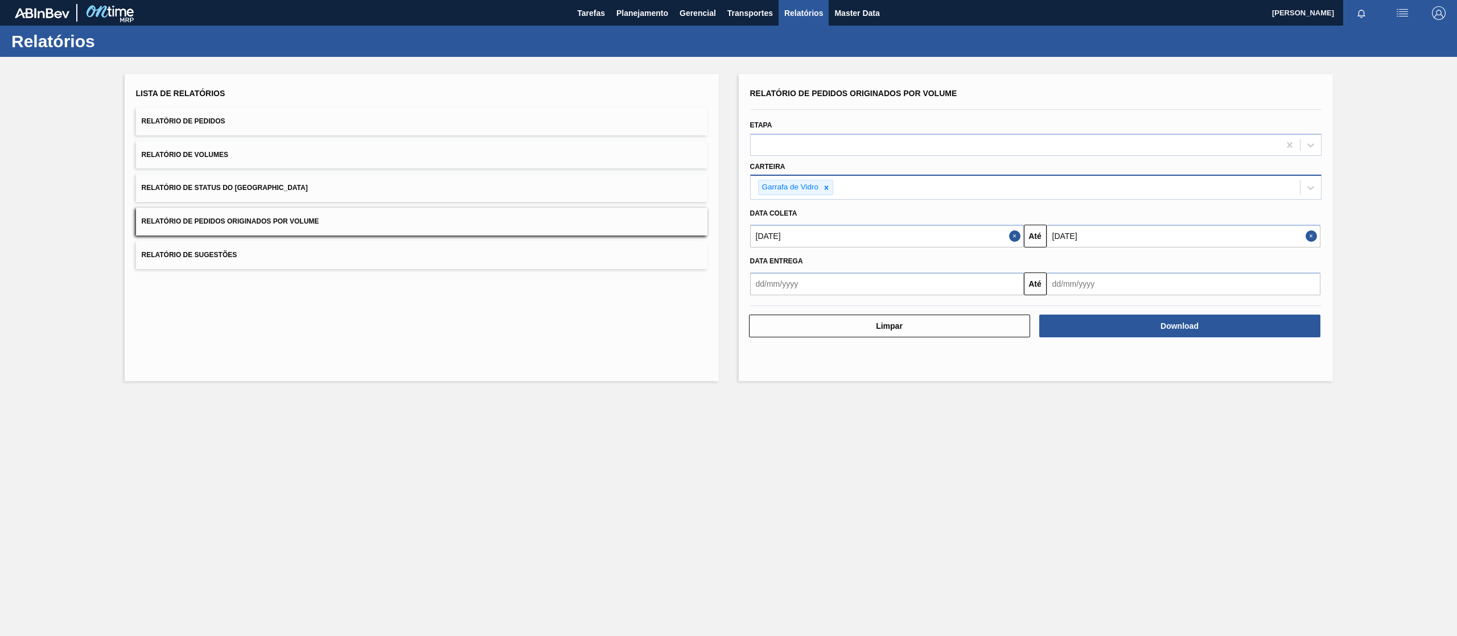
click at [1100, 339] on div "Relatório de Pedidos Originados por Volume Etapa Carteira Garrafa de Vidro Data…" at bounding box center [1036, 227] width 594 height 307
click at [843, 393] on div "Lista de Relatórios Relatório de Pedidos Relatório de Volumes Relatório de Stat…" at bounding box center [728, 226] width 1457 height 339
click at [1198, 321] on button "Download" at bounding box center [1179, 326] width 281 height 23
